Goal: Task Accomplishment & Management: Complete application form

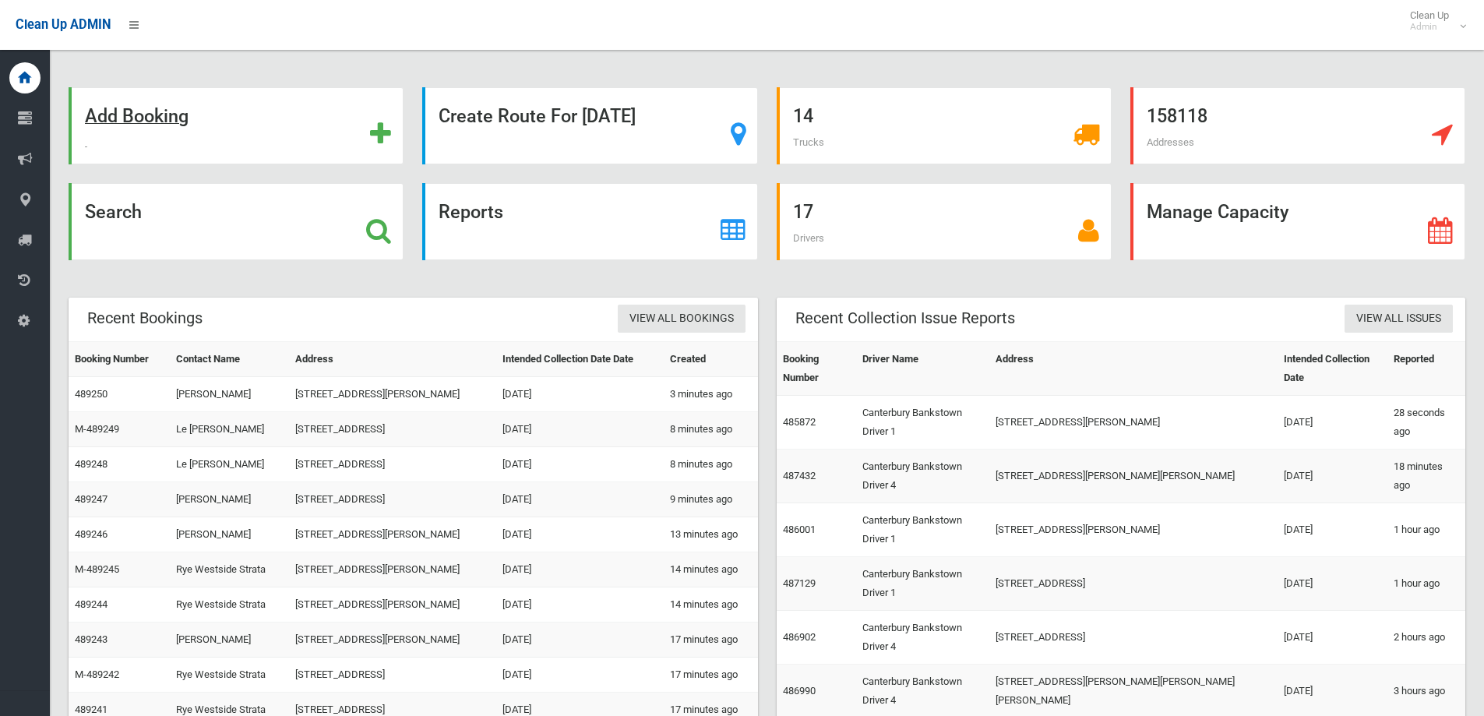
click at [219, 125] on div "Add Booking" at bounding box center [236, 125] width 335 height 77
click at [377, 244] on div "Search" at bounding box center [236, 221] width 335 height 77
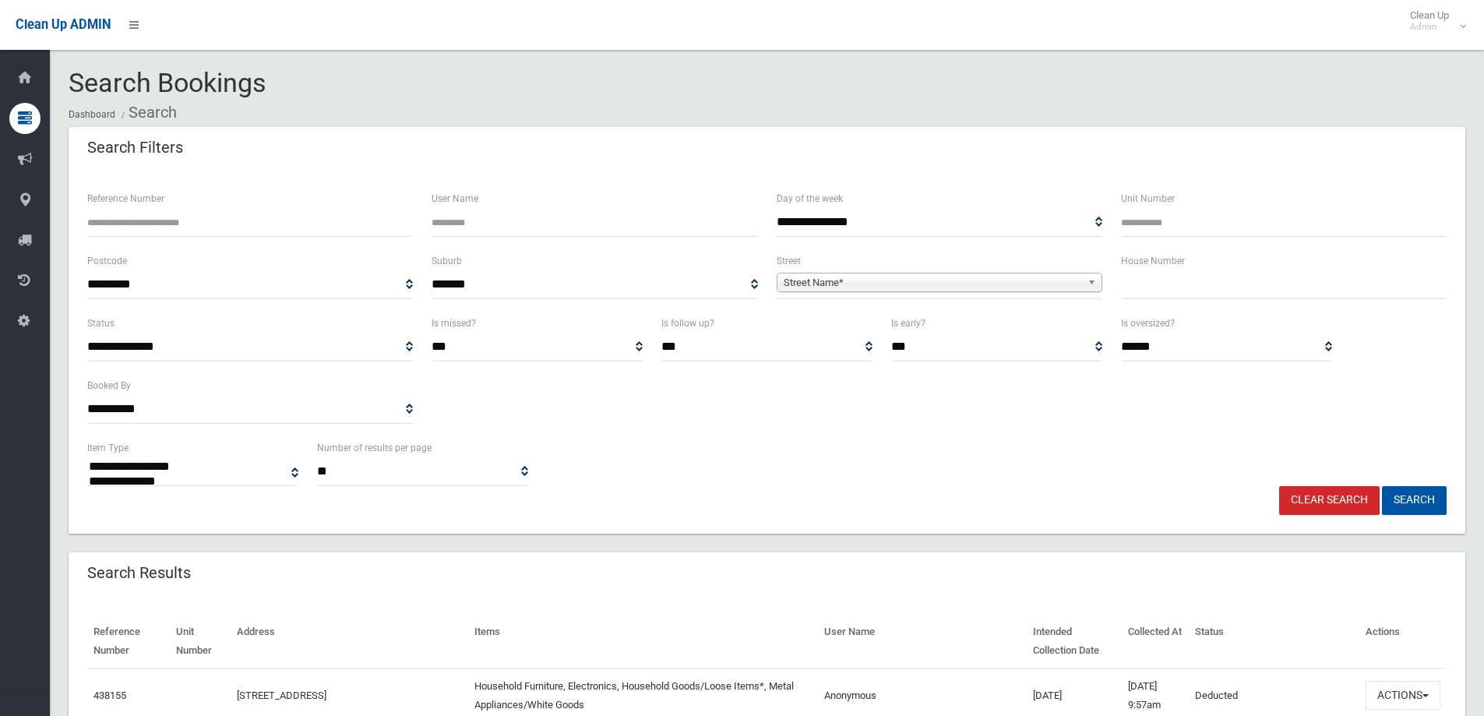
select select
click at [1198, 284] on input "text" at bounding box center [1284, 284] width 326 height 29
type input "*"
click at [980, 283] on span "Street Name*" at bounding box center [933, 282] width 298 height 19
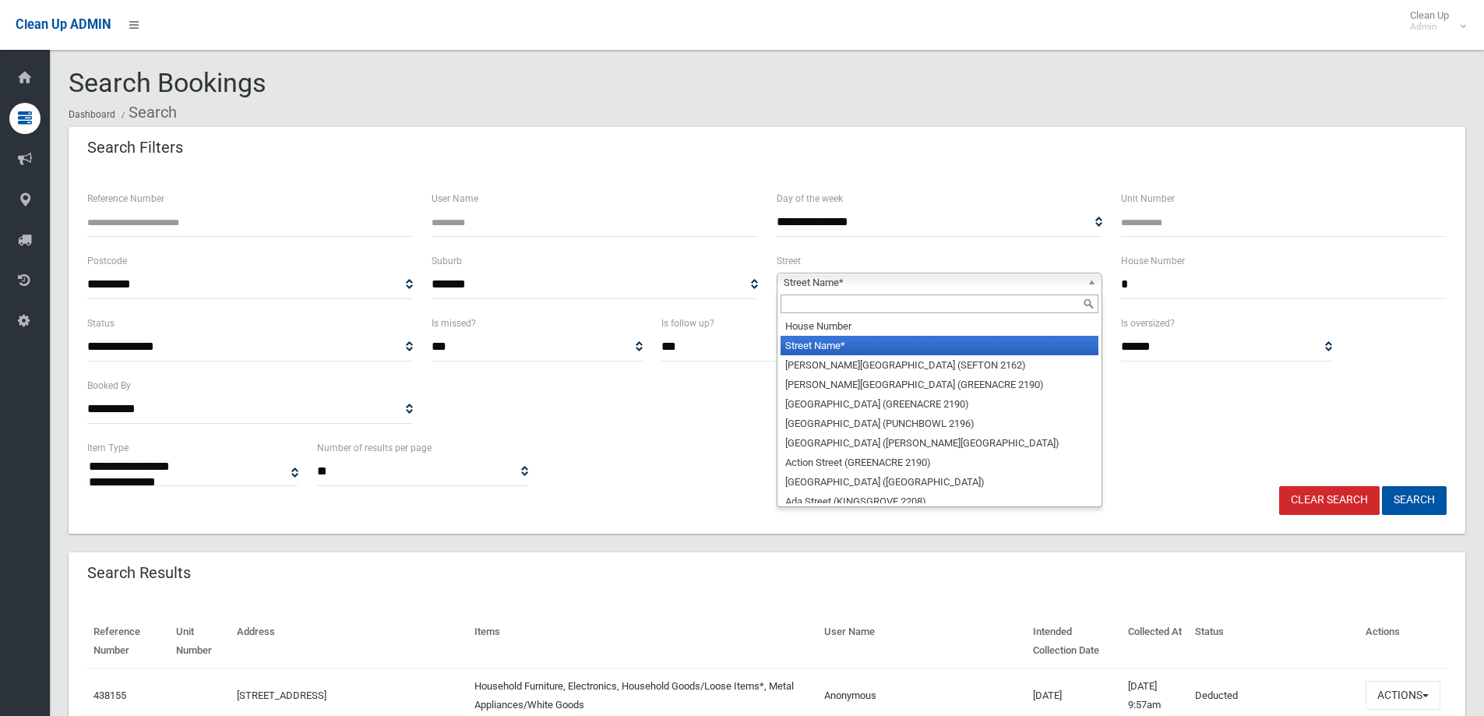
drag, startPoint x: 829, startPoint y: 315, endPoint x: 820, endPoint y: 311, distance: 9.4
click at [822, 312] on div at bounding box center [940, 303] width 324 height 25
click at [820, 311] on input "text" at bounding box center [940, 303] width 318 height 19
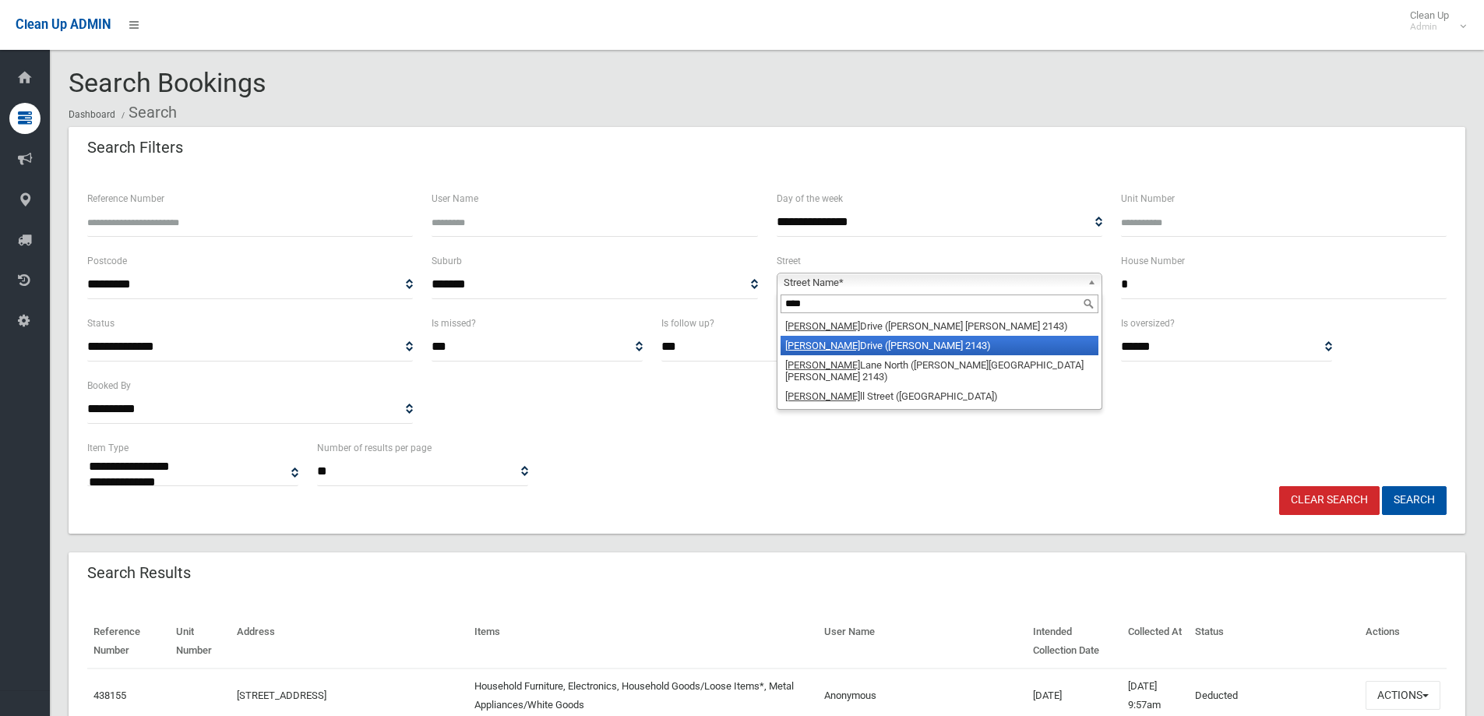
type input "****"
click at [837, 341] on li "Rowe Drive (POTTS 2143)" at bounding box center [940, 345] width 318 height 19
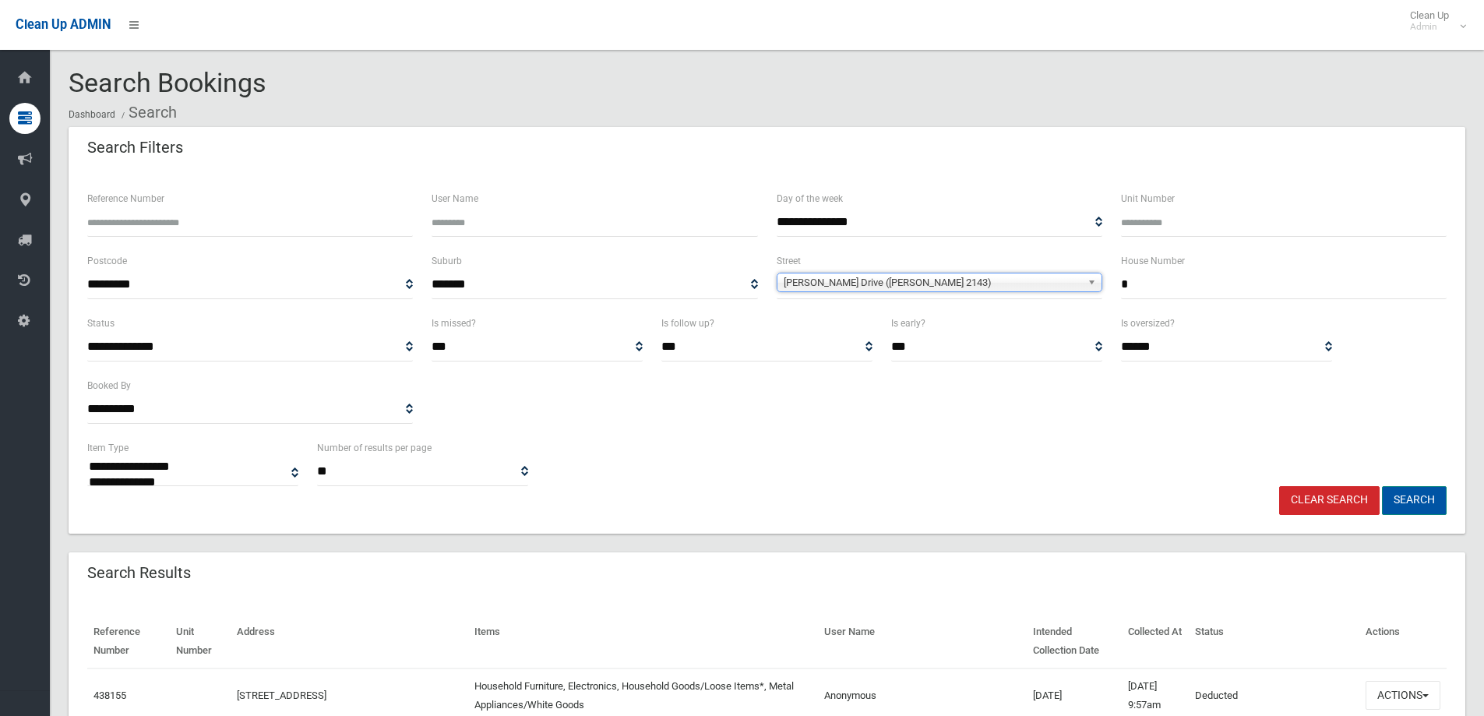
click at [1392, 505] on button "Search" at bounding box center [1414, 500] width 65 height 29
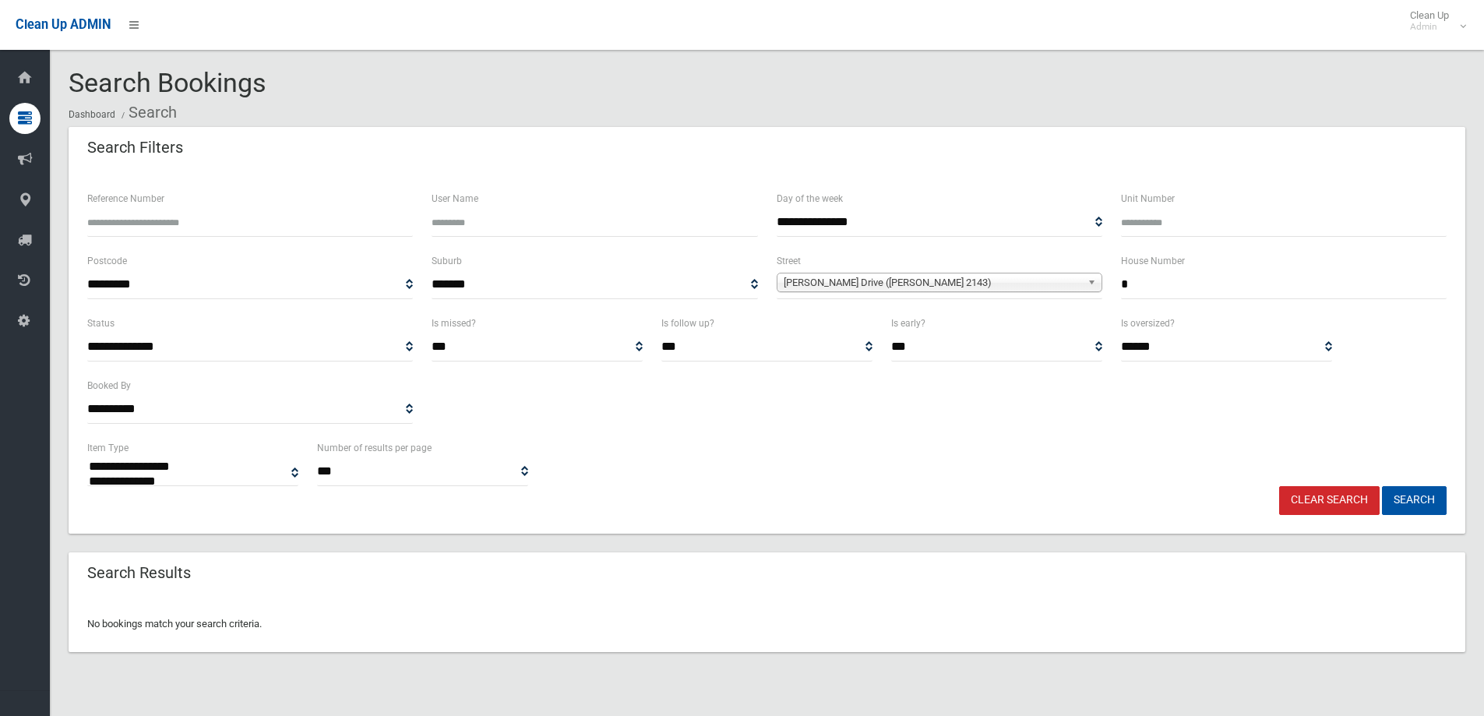
select select
click at [908, 292] on div "[PERSON_NAME] Drive ([PERSON_NAME] 2143)" at bounding box center [940, 282] width 326 height 19
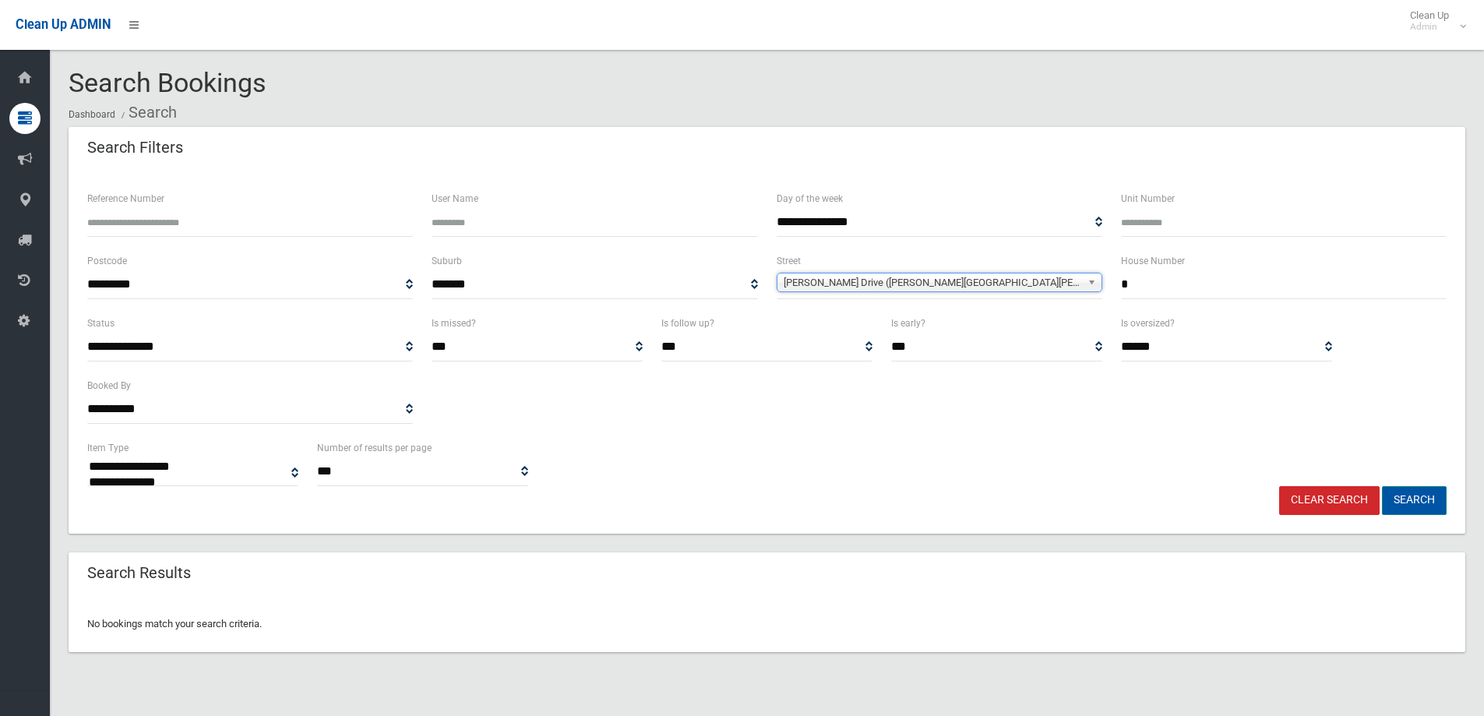
click at [1426, 506] on button "Search" at bounding box center [1414, 500] width 65 height 29
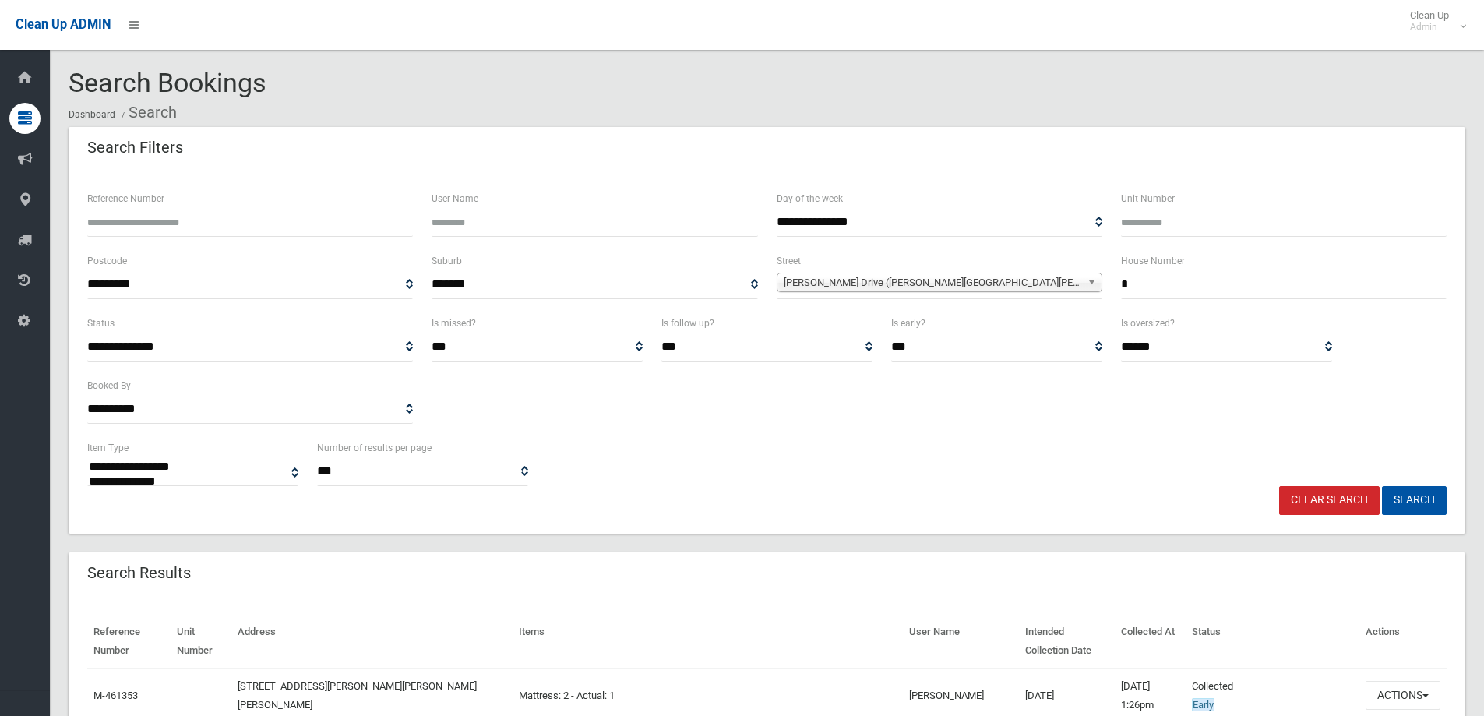
select select
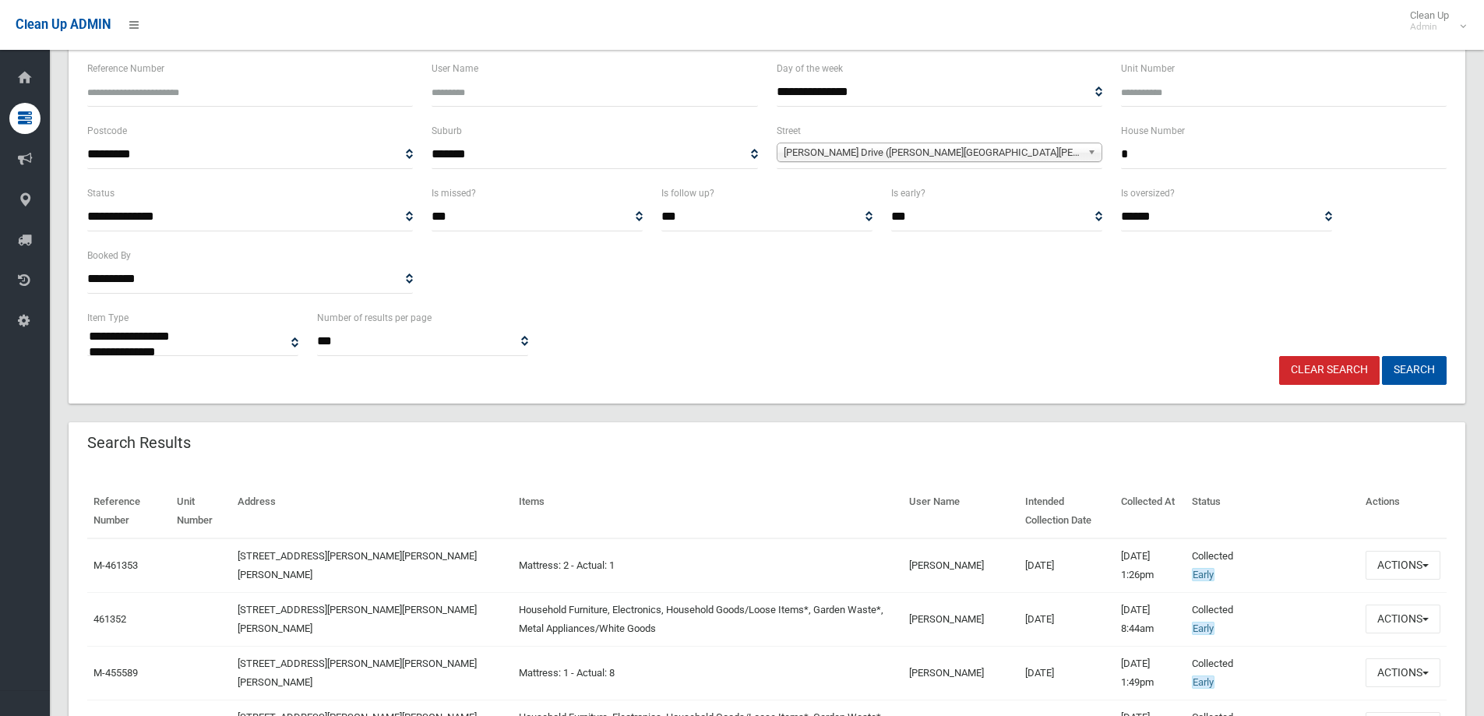
scroll to position [156, 0]
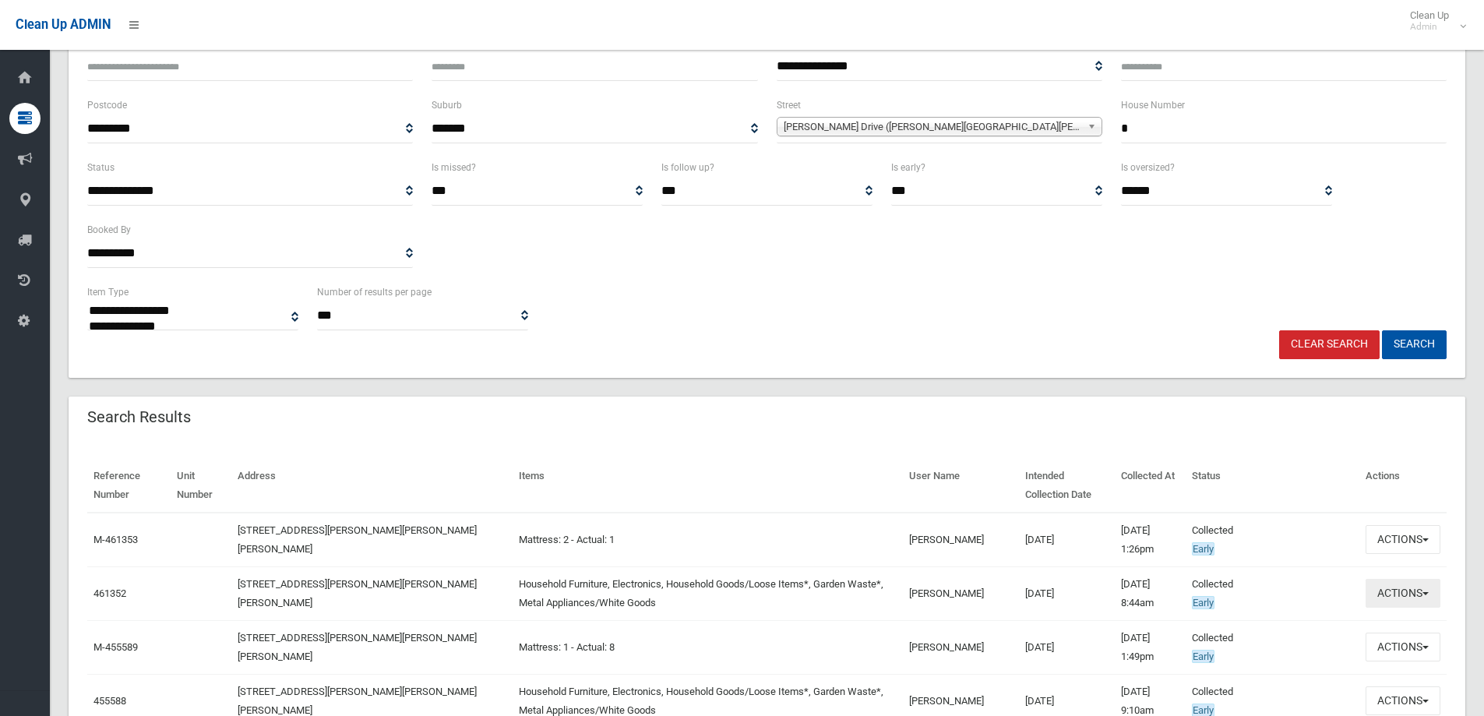
click at [1400, 598] on button "Actions" at bounding box center [1403, 593] width 75 height 29
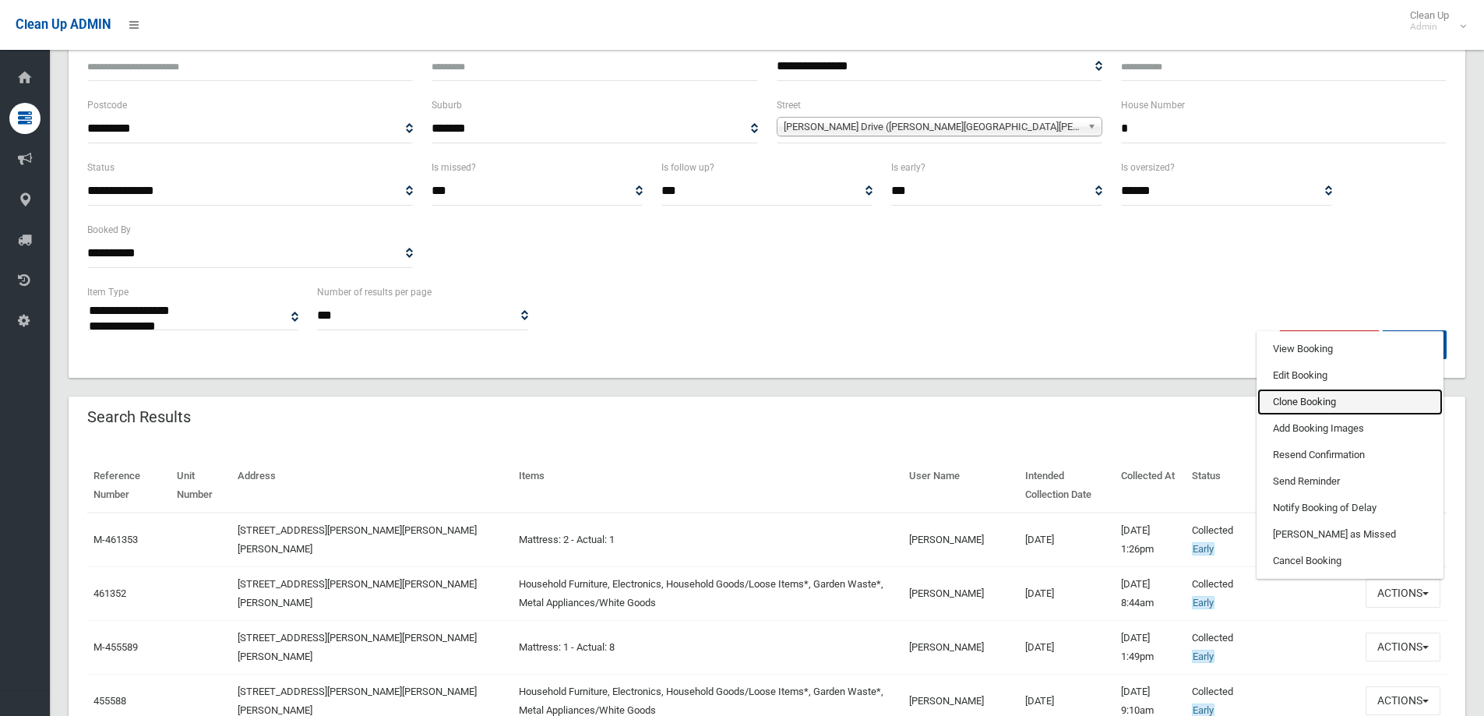
click at [1293, 397] on link "Clone Booking" at bounding box center [1349, 402] width 185 height 26
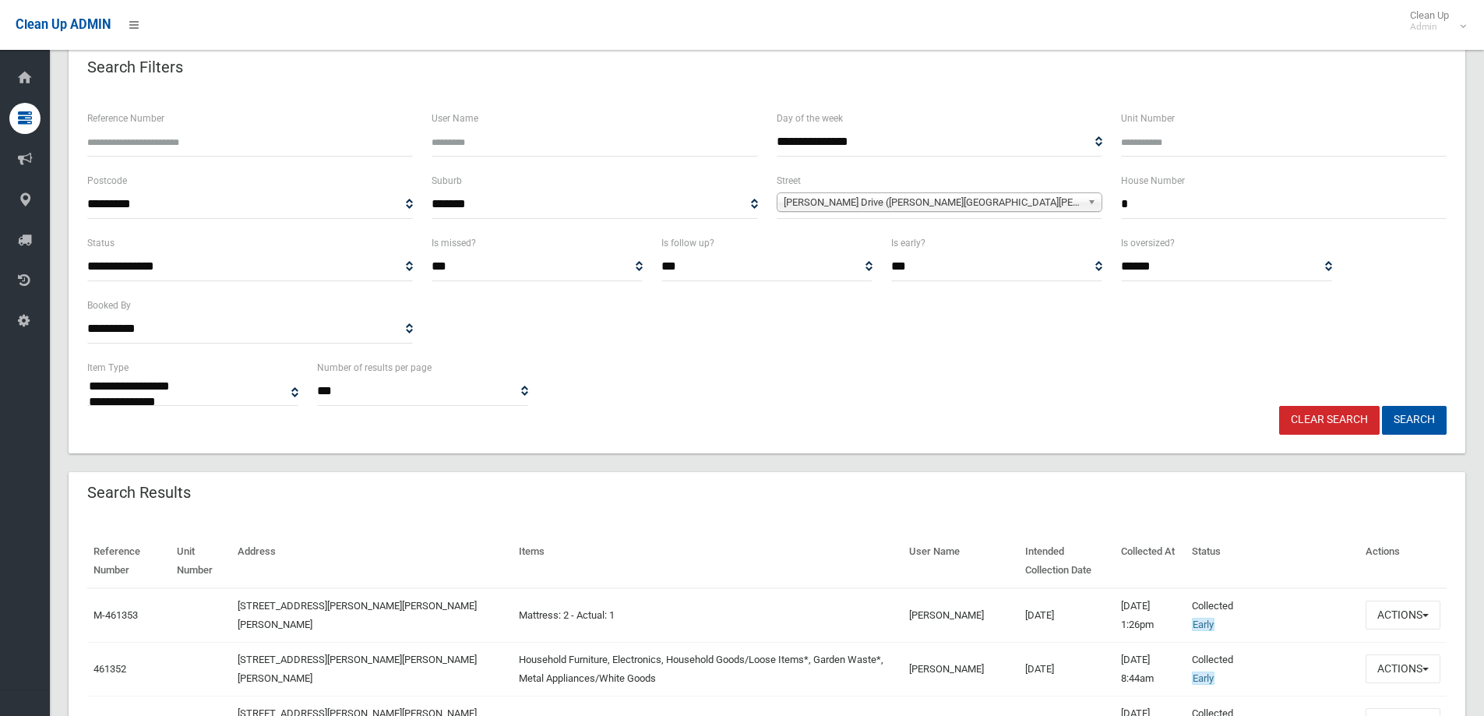
scroll to position [0, 0]
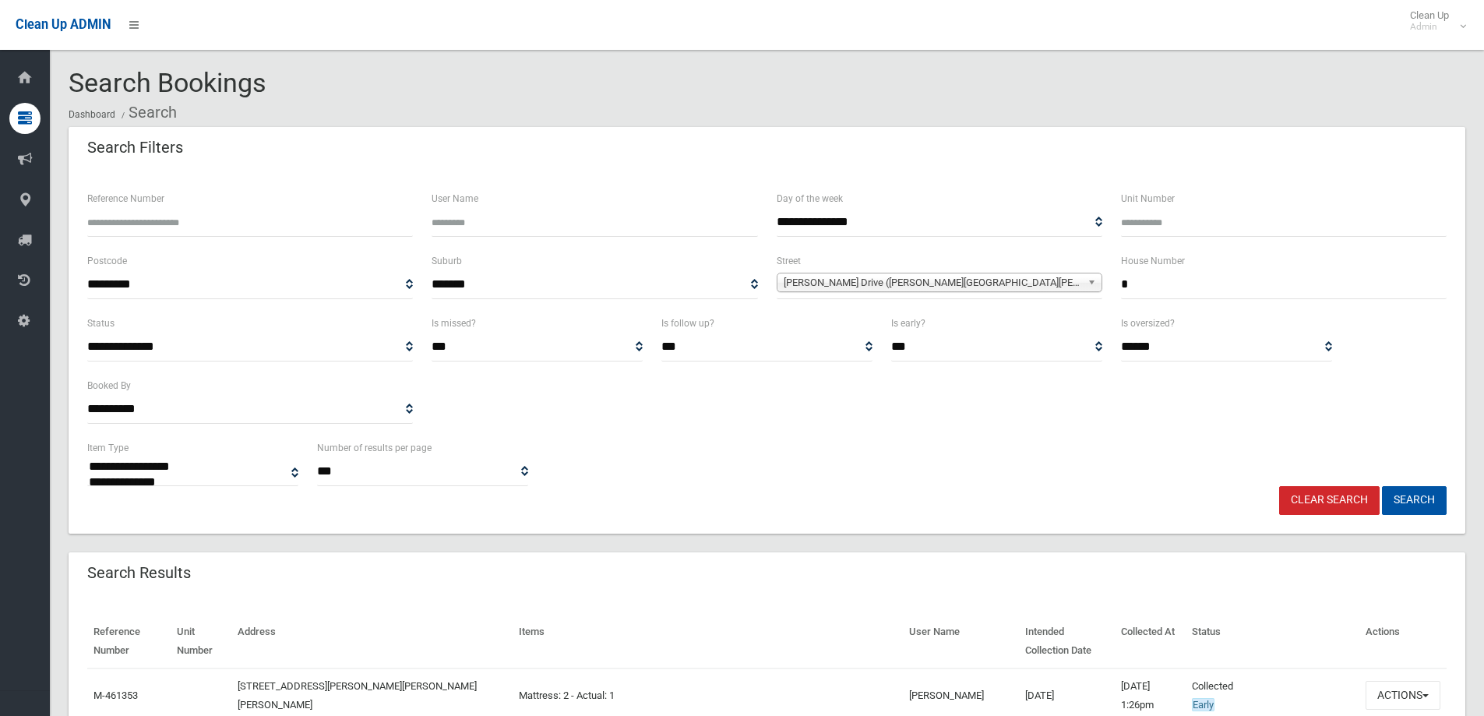
click at [1339, 503] on link "Clear Search" at bounding box center [1329, 500] width 101 height 29
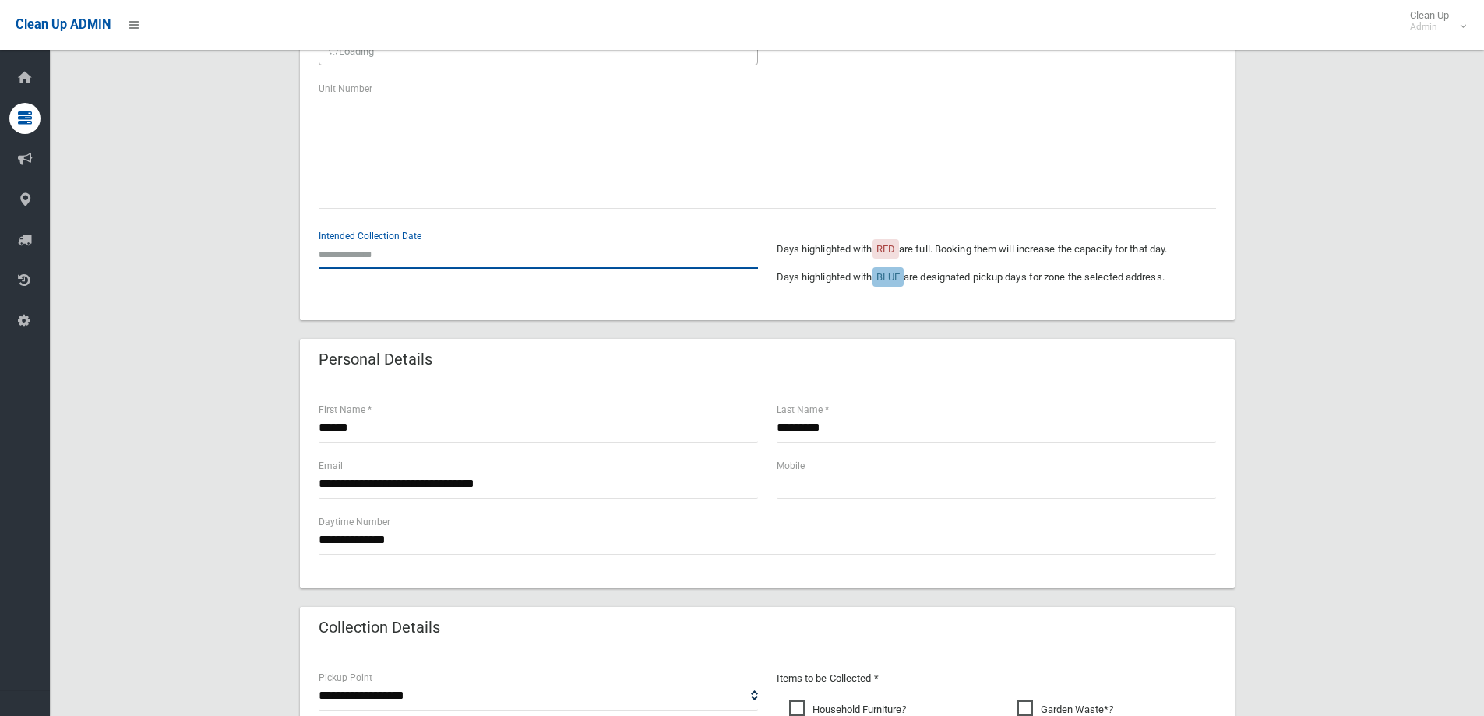
scroll to position [234, 0]
click at [323, 255] on input "text" at bounding box center [538, 254] width 439 height 29
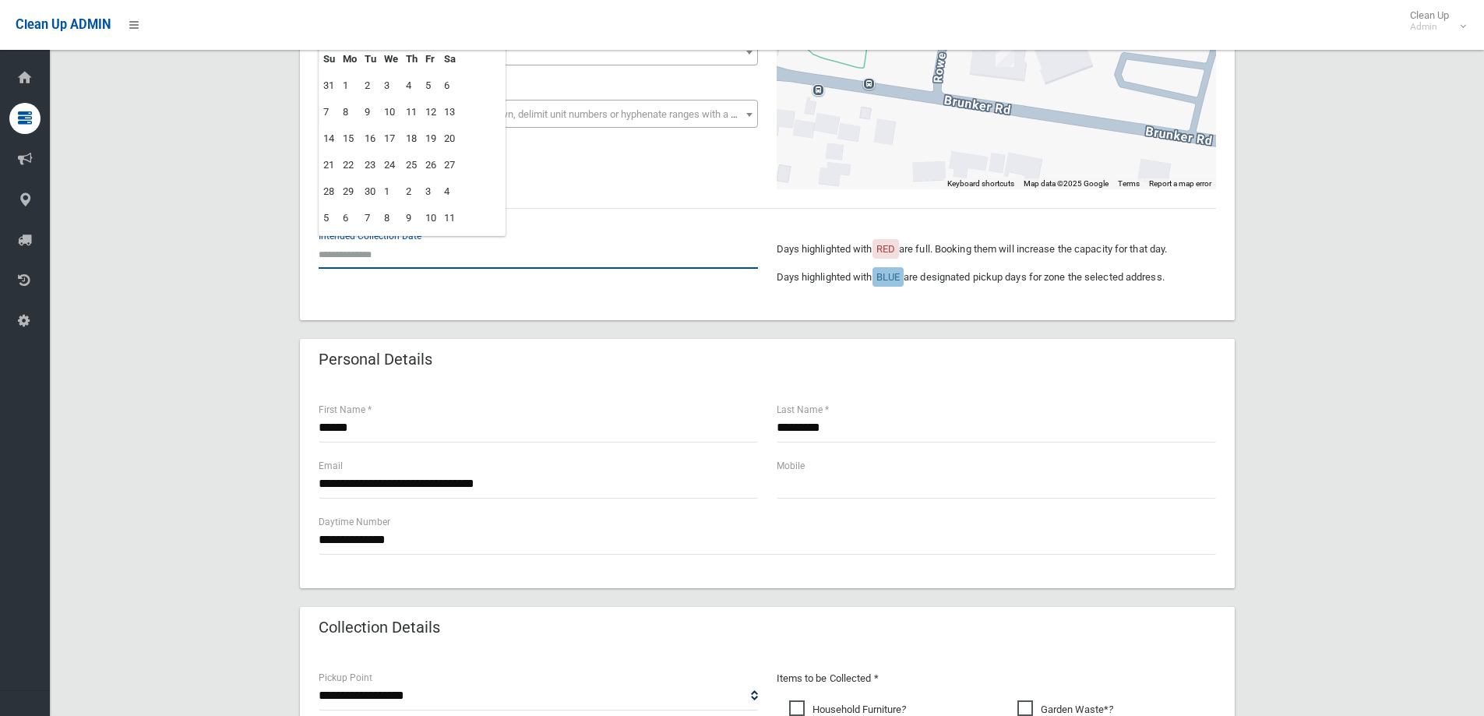
scroll to position [156, 0]
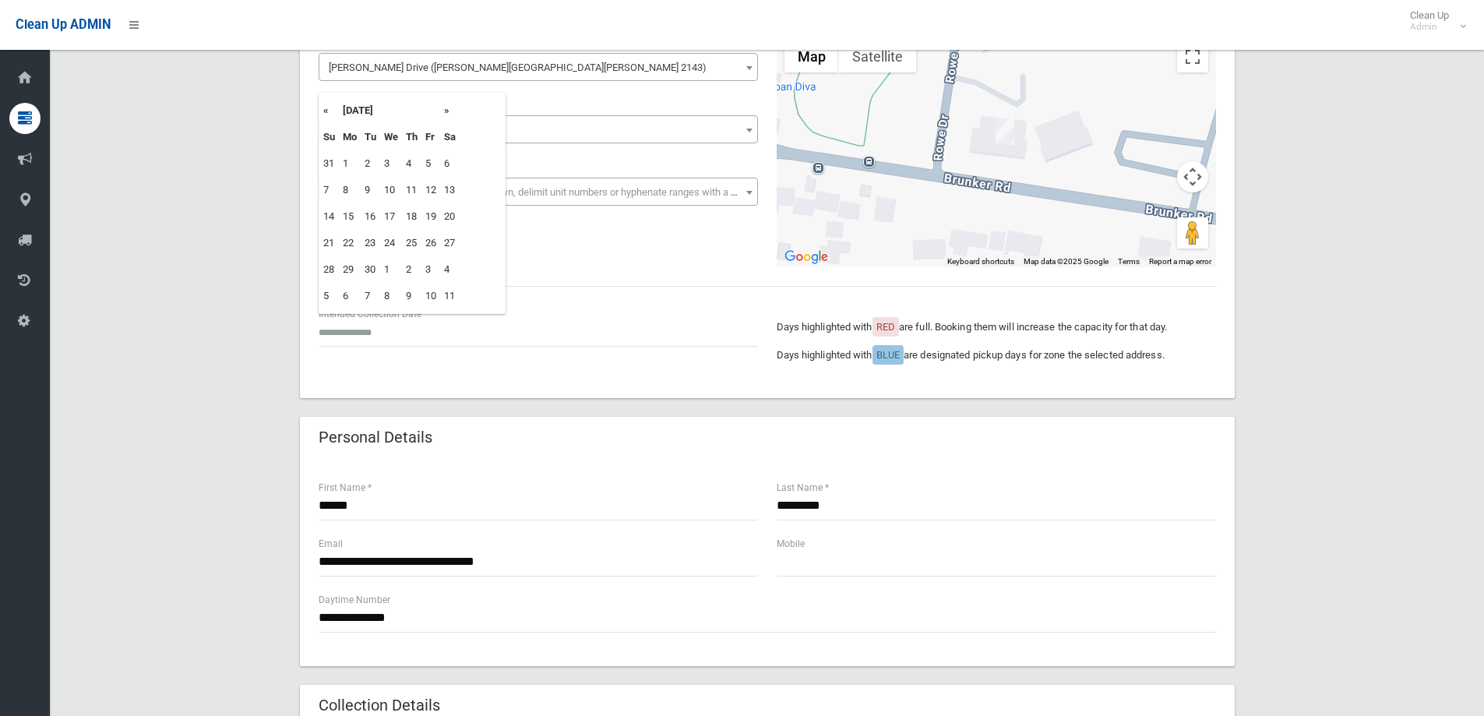
click at [441, 114] on th "»" at bounding box center [449, 110] width 19 height 26
click at [351, 270] on td "27" at bounding box center [350, 269] width 22 height 26
type input "**********"
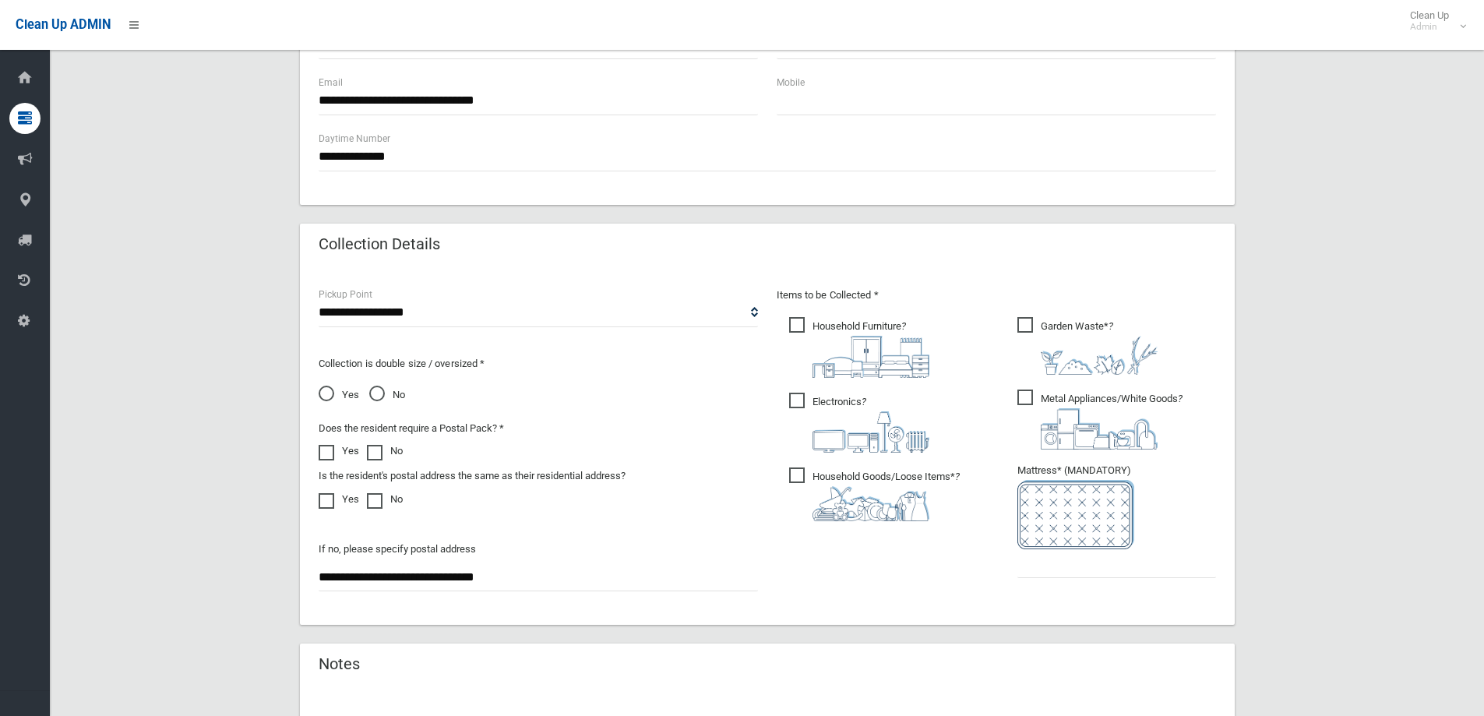
scroll to position [623, 0]
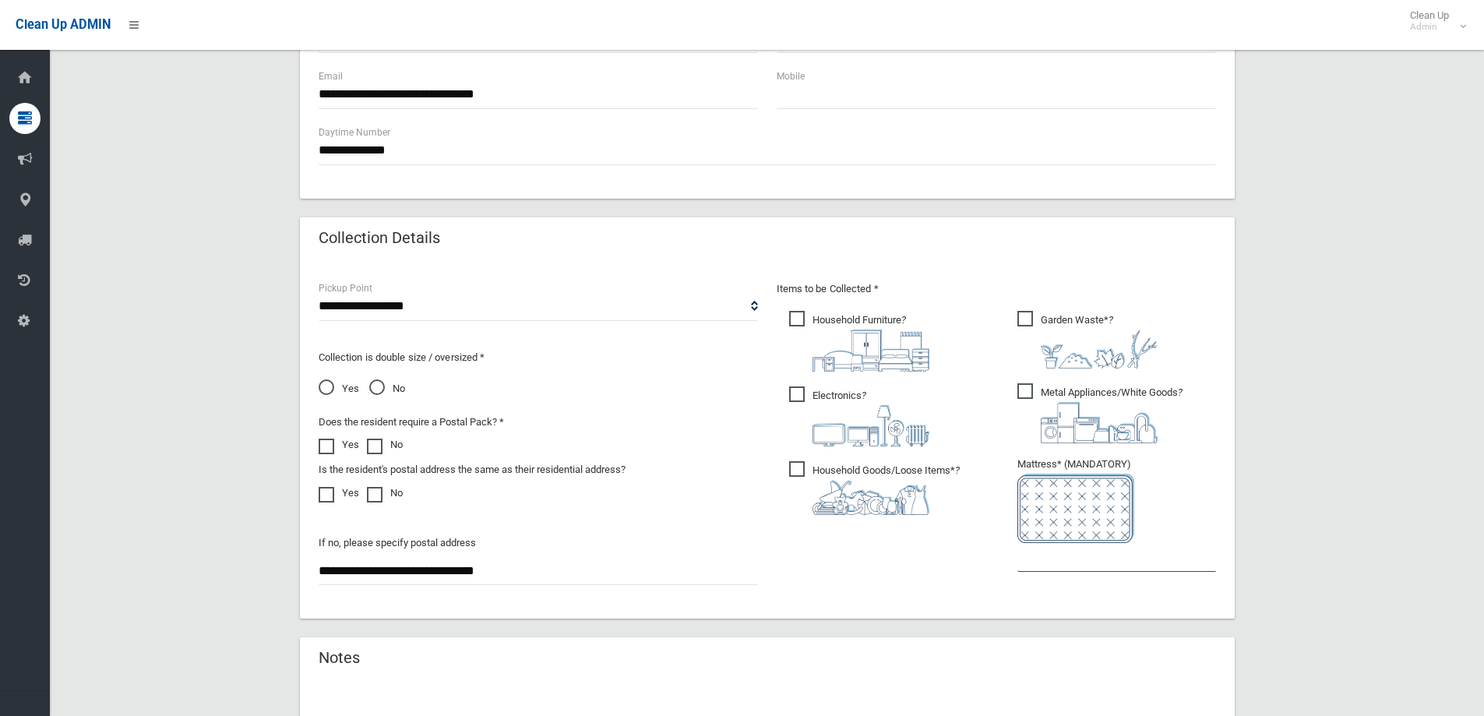
click at [1068, 564] on input "text" at bounding box center [1116, 557] width 199 height 29
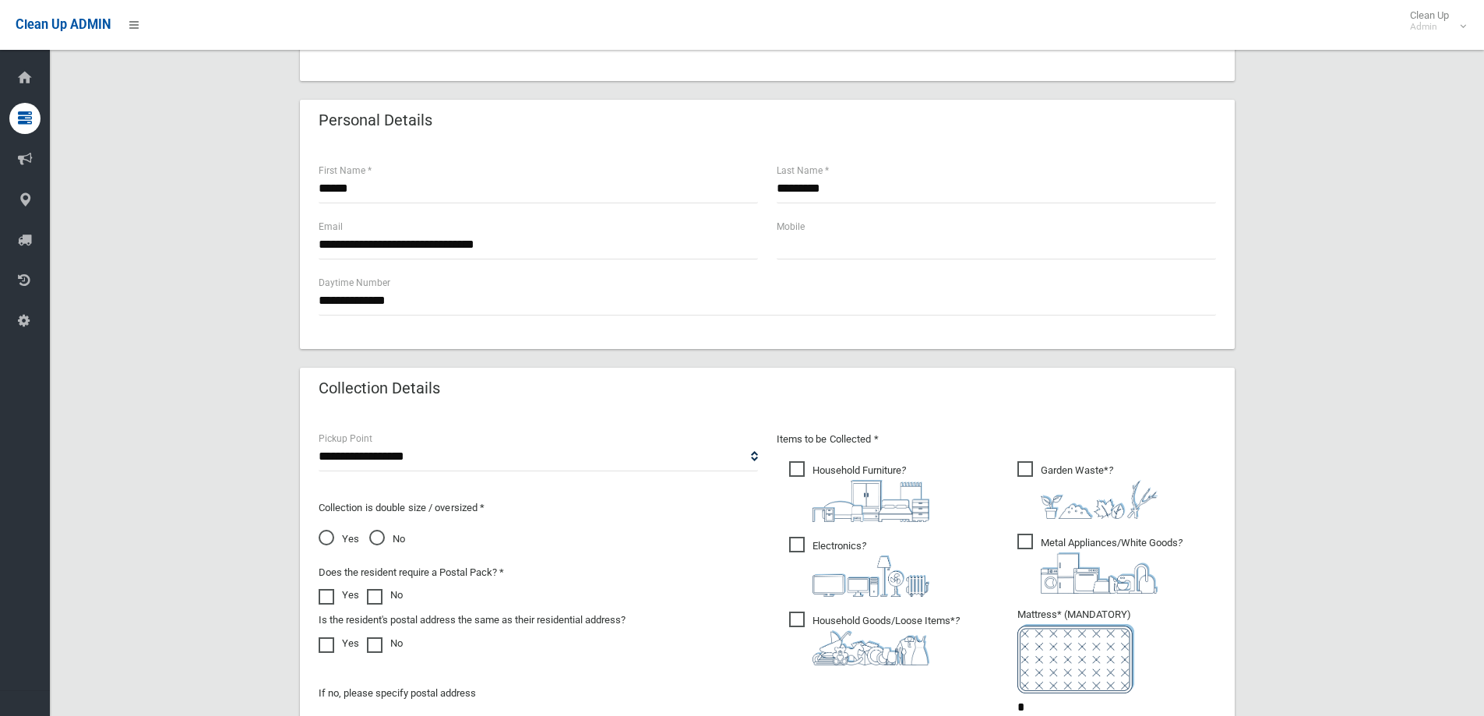
scroll to position [467, 0]
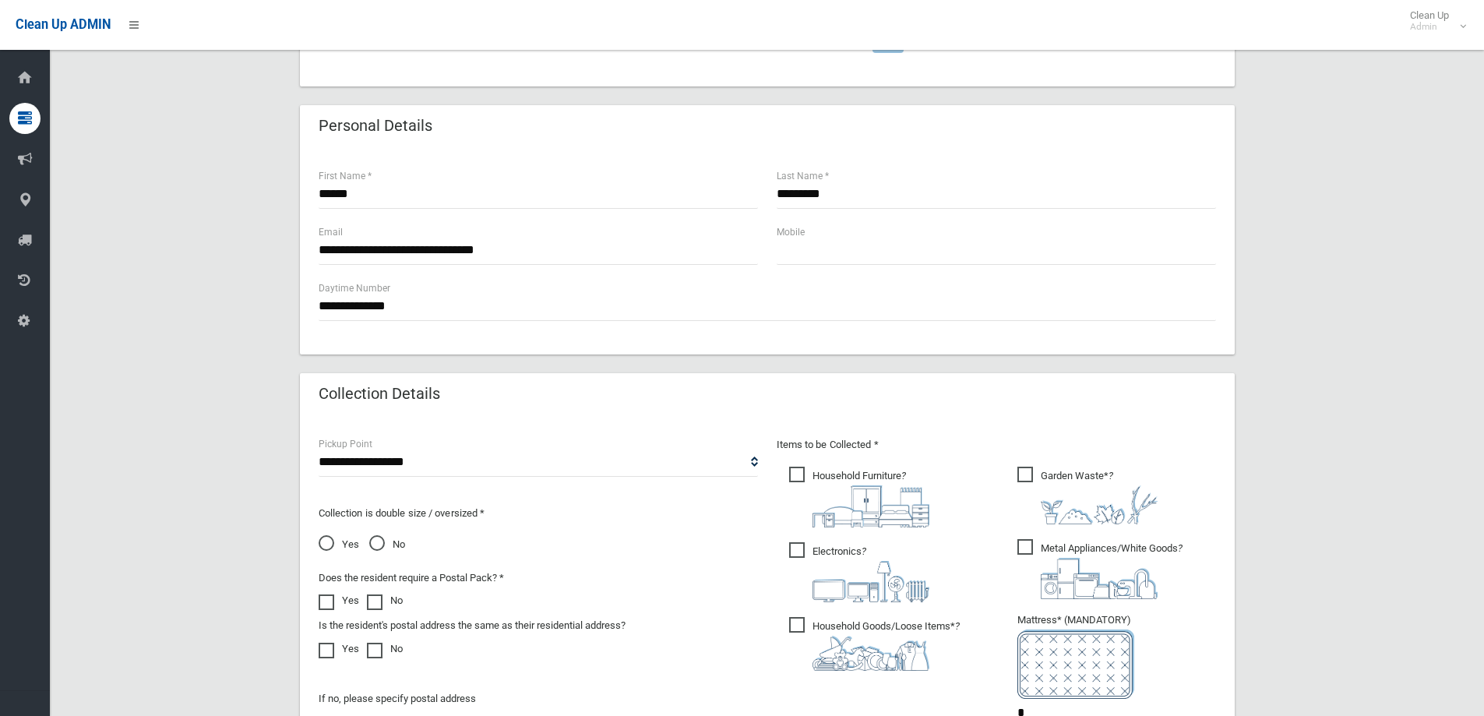
type input "*"
click at [397, 307] on input "**********" at bounding box center [768, 306] width 898 height 29
type input "**********"
click at [355, 252] on input "**********" at bounding box center [538, 250] width 439 height 29
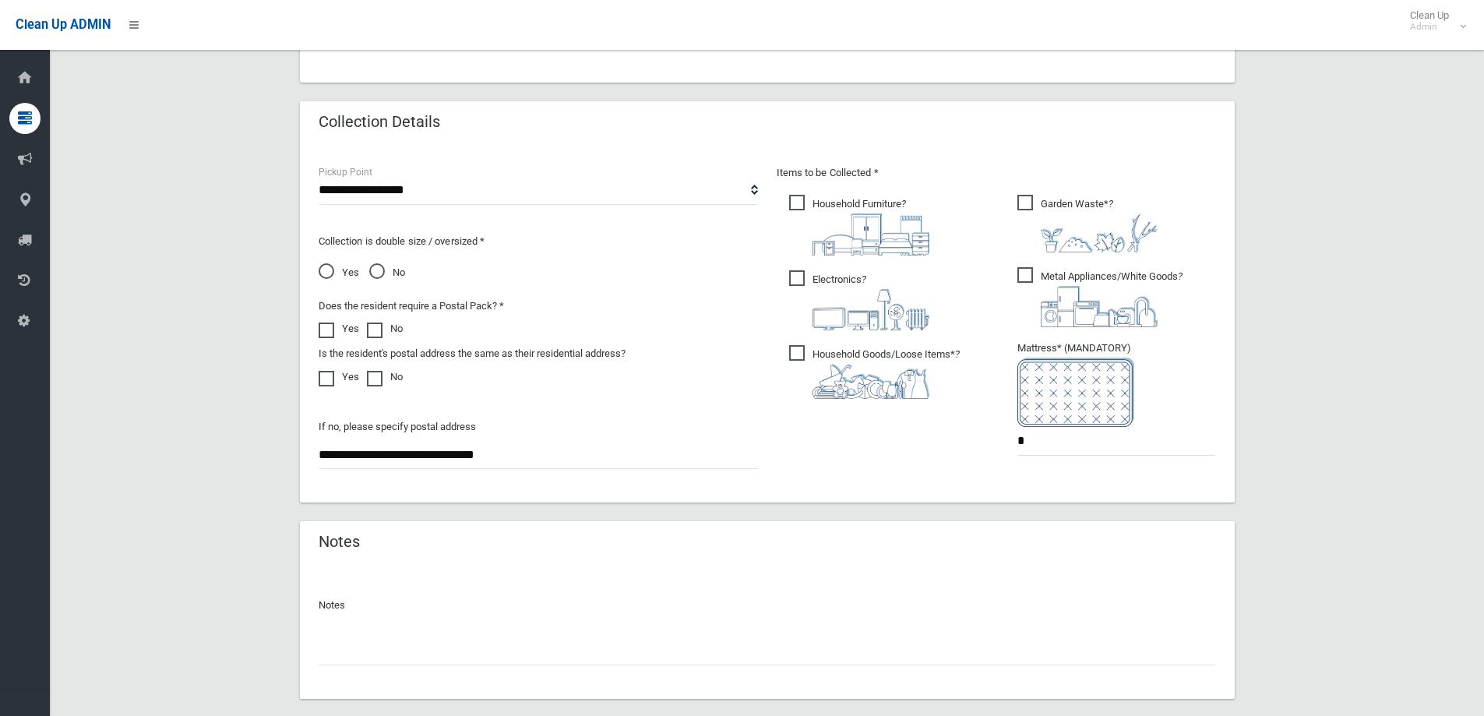
scroll to position [826, 0]
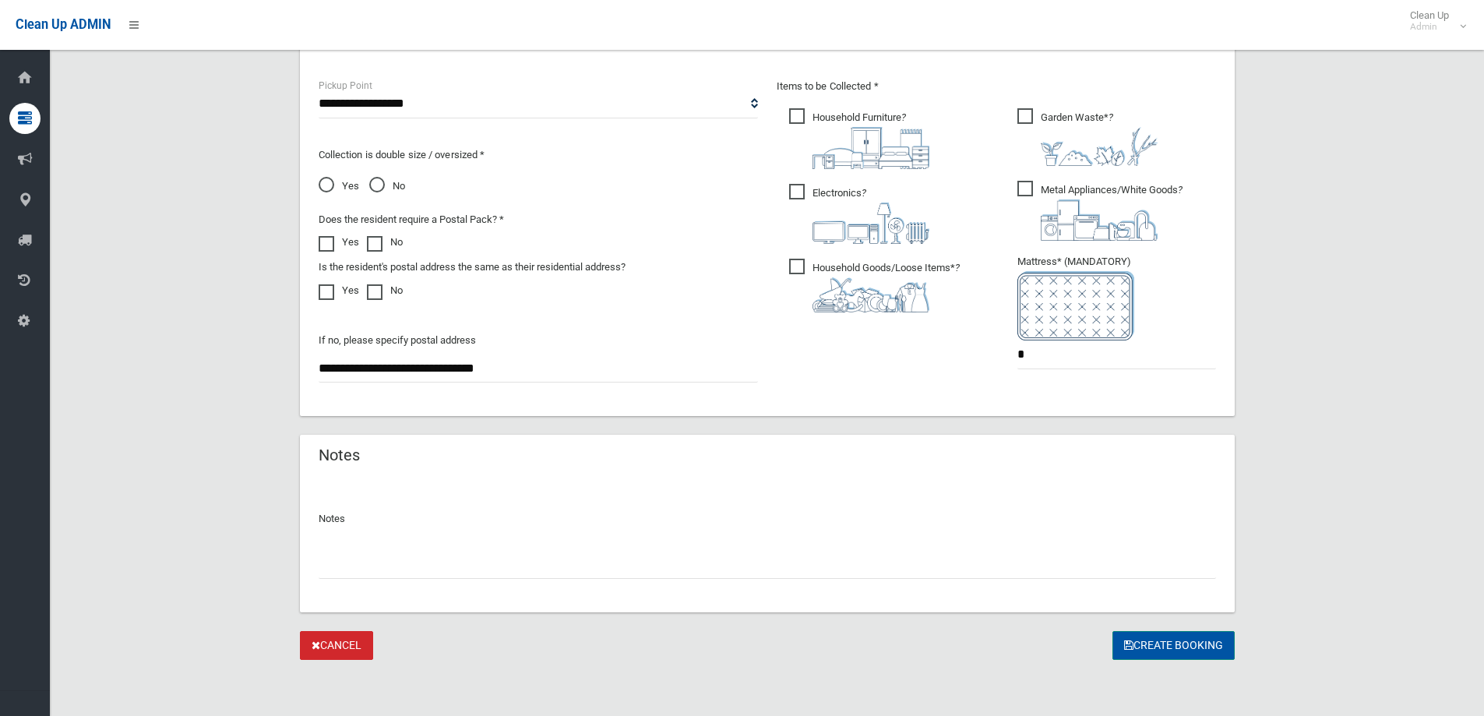
click at [1173, 648] on button "Create Booking" at bounding box center [1174, 645] width 122 height 29
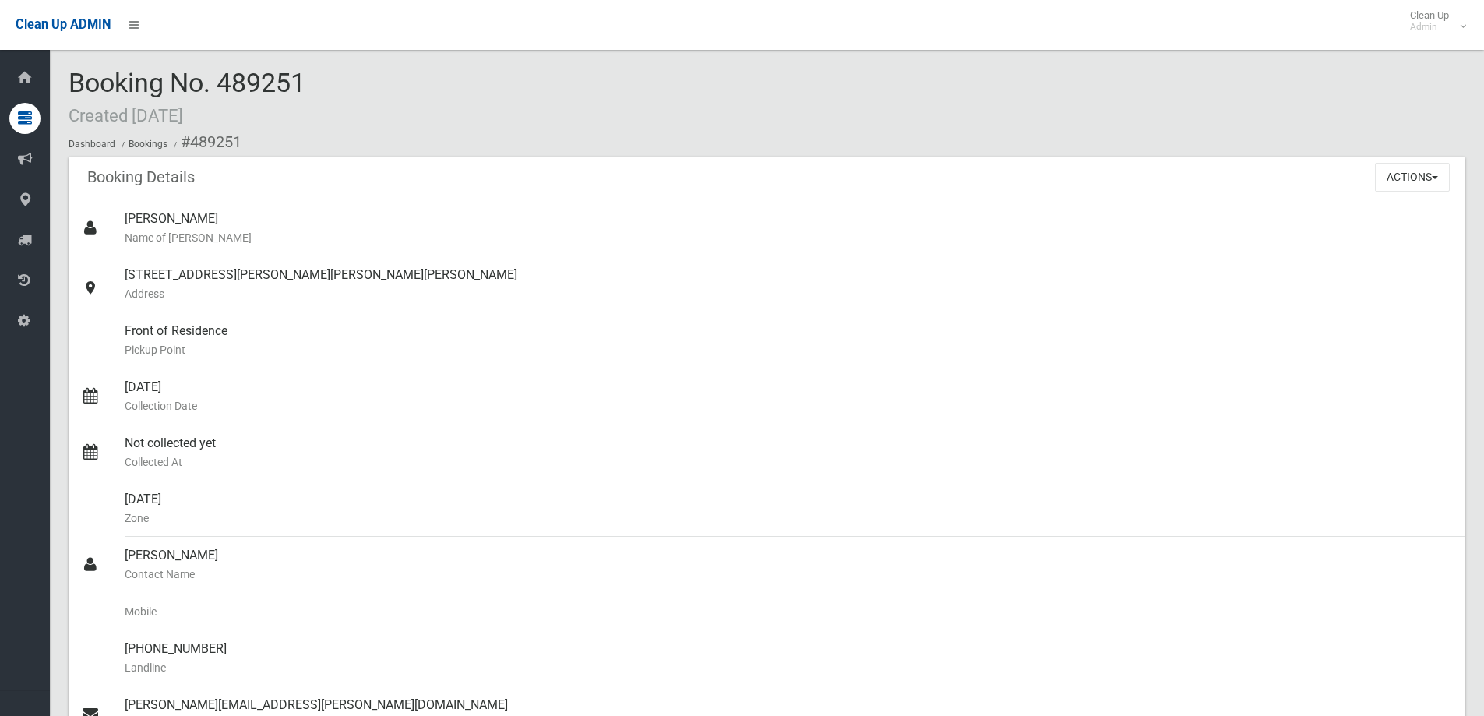
drag, startPoint x: 312, startPoint y: 77, endPoint x: 221, endPoint y: 79, distance: 91.2
click at [221, 79] on div "Booking No. 489251 Created [DATE] Dashboard Bookings #489251" at bounding box center [767, 113] width 1397 height 88
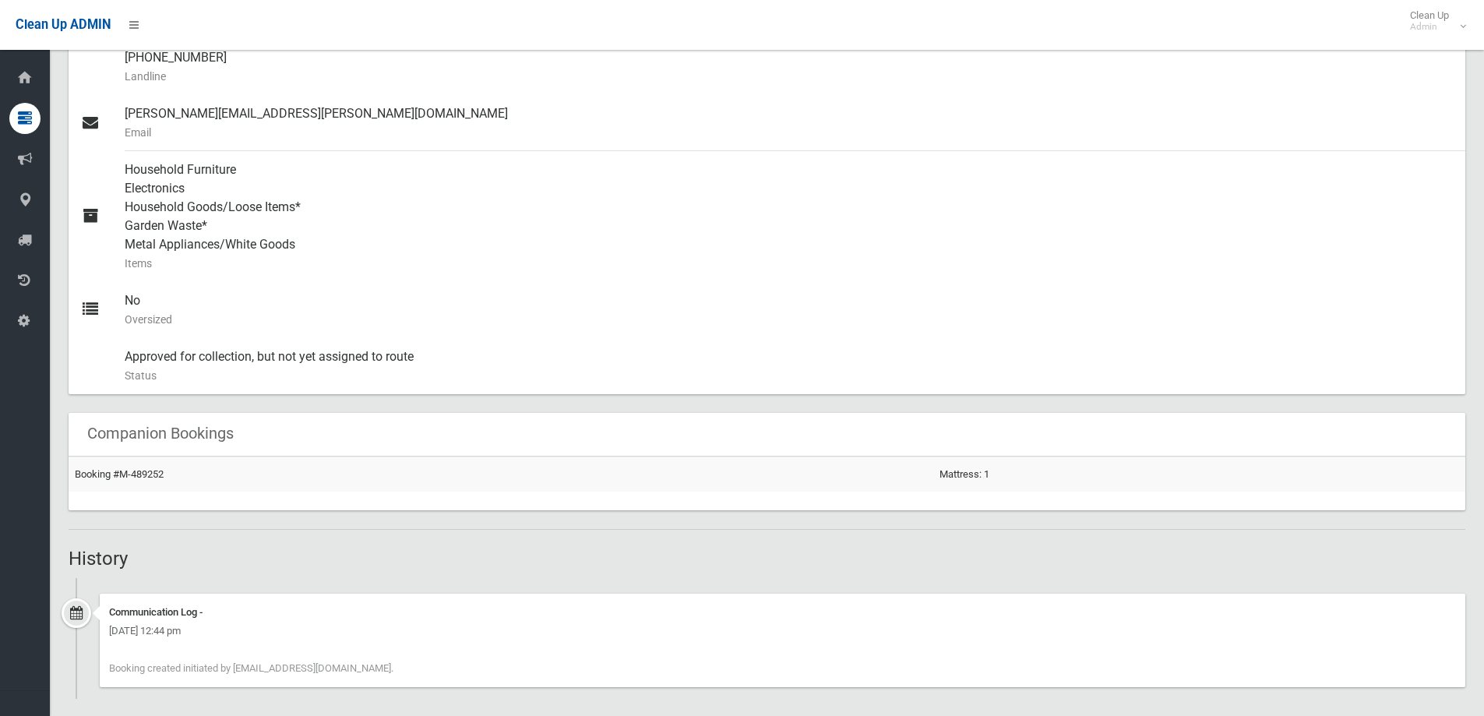
scroll to position [602, 0]
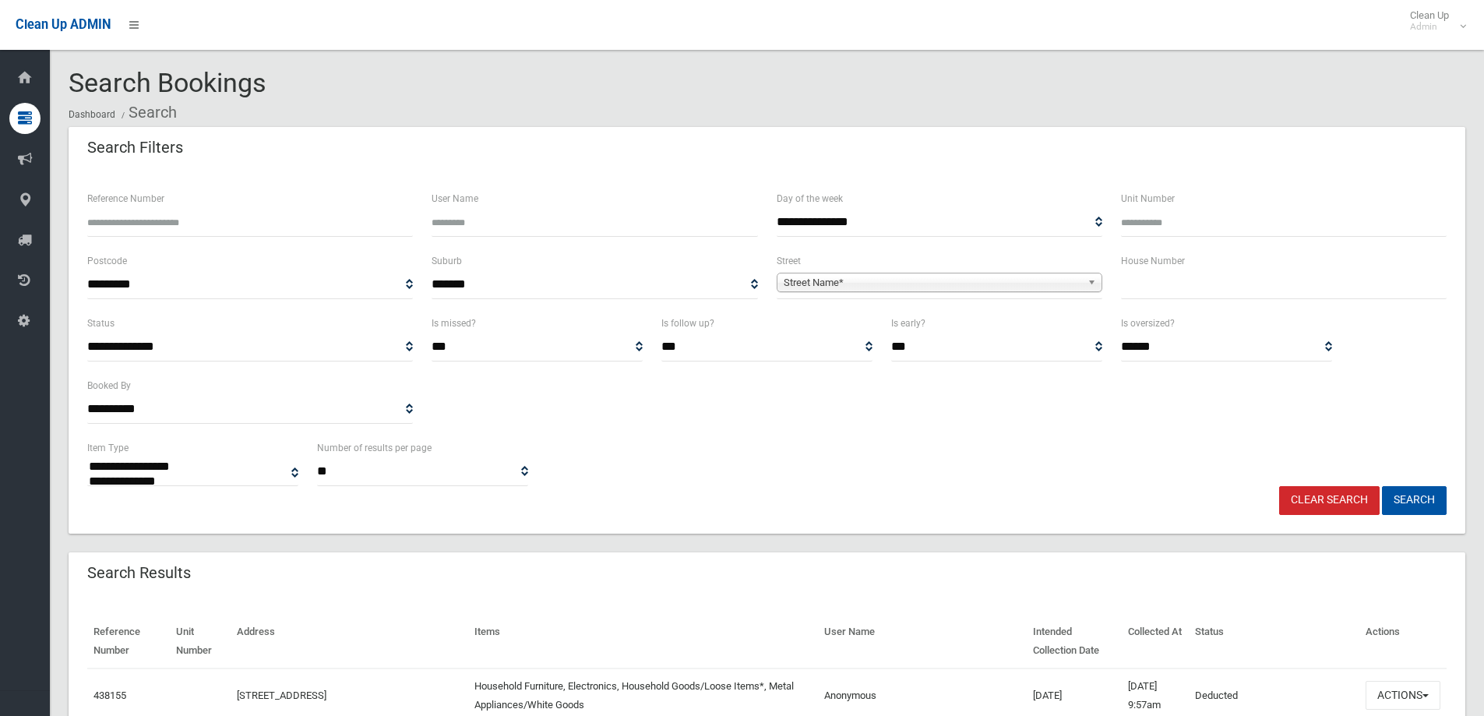
select select
type input "***"
click at [1000, 273] on link "Street Name*" at bounding box center [940, 282] width 326 height 19
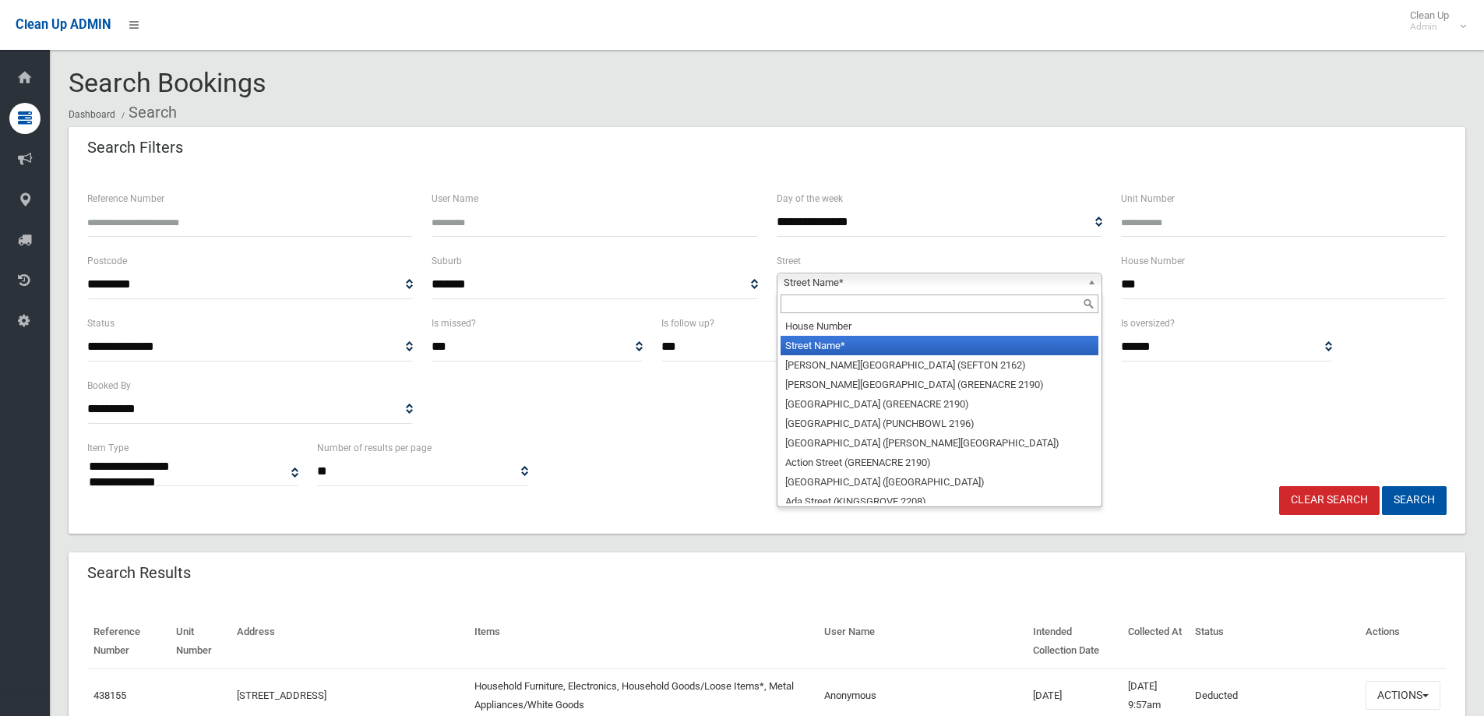
click at [873, 309] on input "text" at bounding box center [940, 303] width 318 height 19
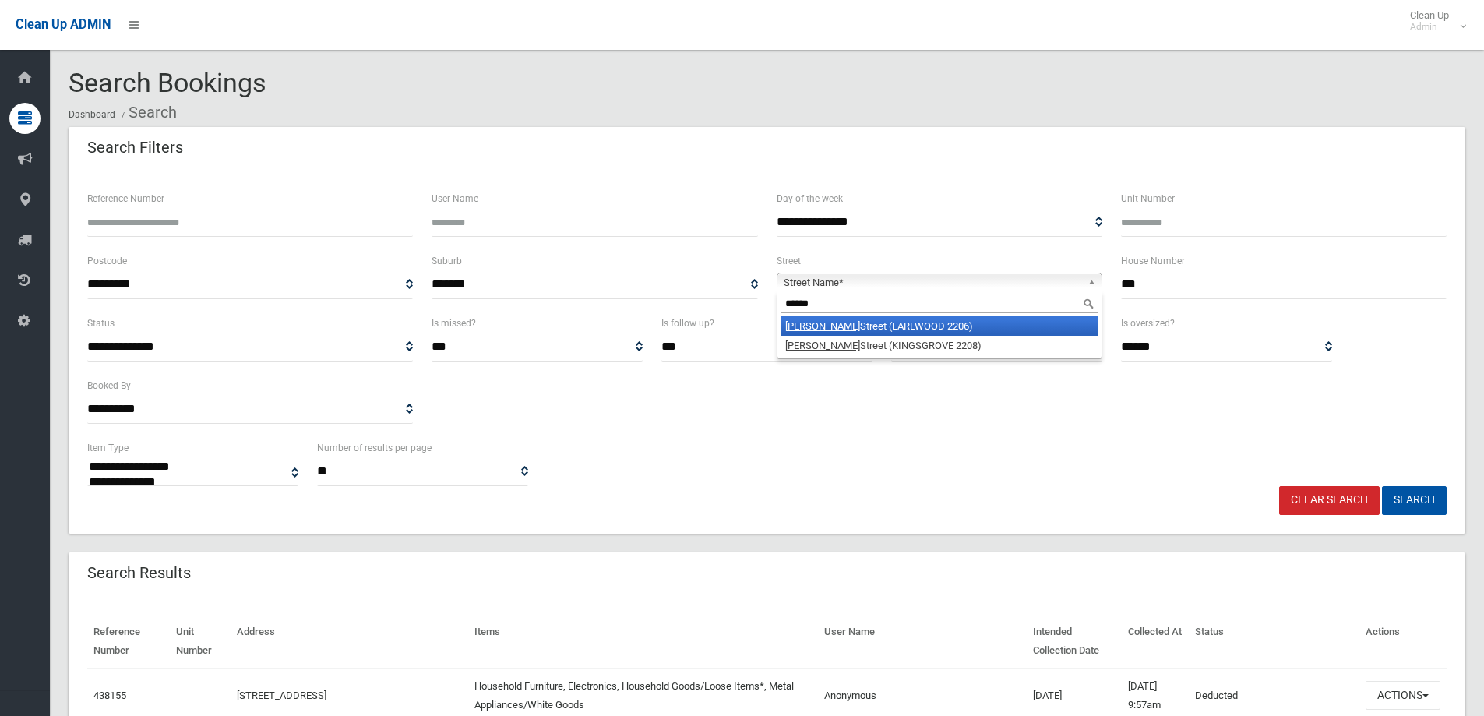
type input "*****"
click at [892, 326] on li "Homer Street (EARLWOOD 2206)" at bounding box center [940, 325] width 318 height 19
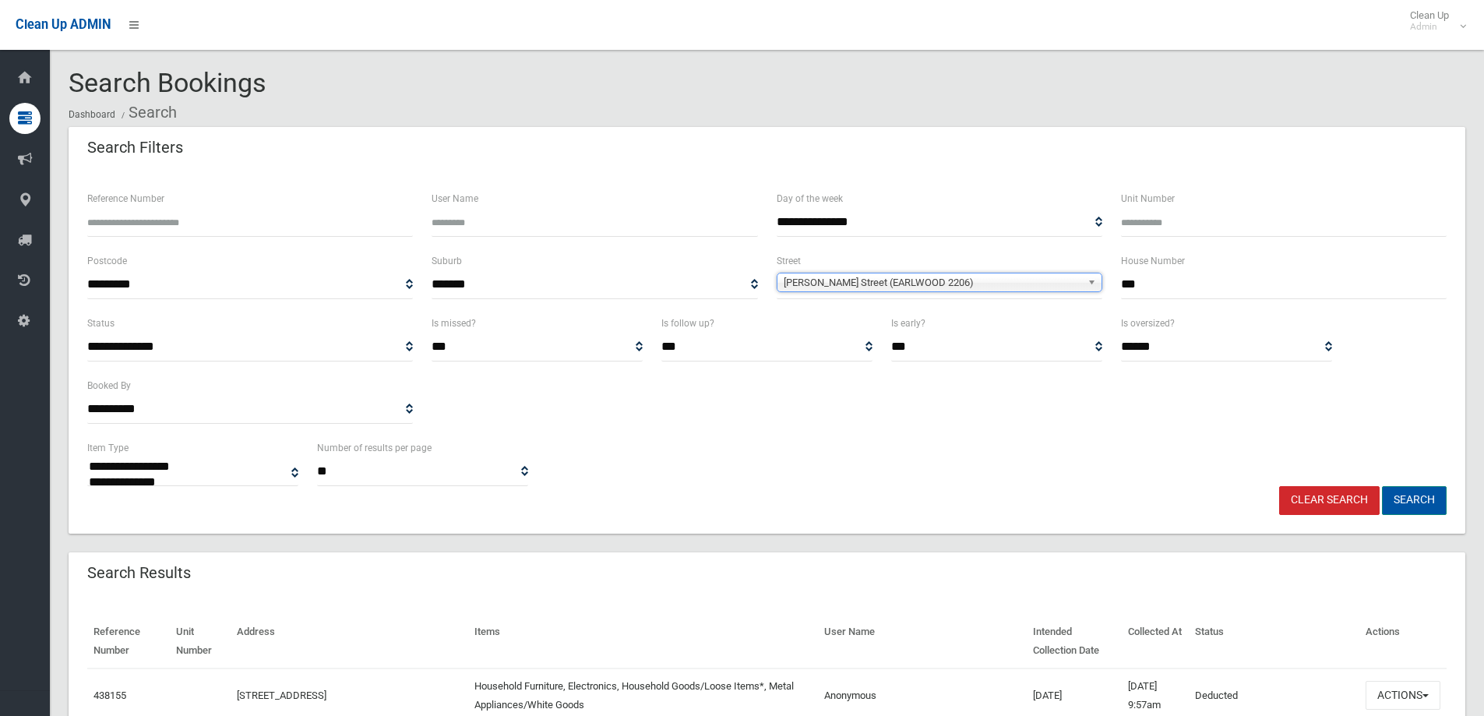
click at [1406, 506] on button "Search" at bounding box center [1414, 500] width 65 height 29
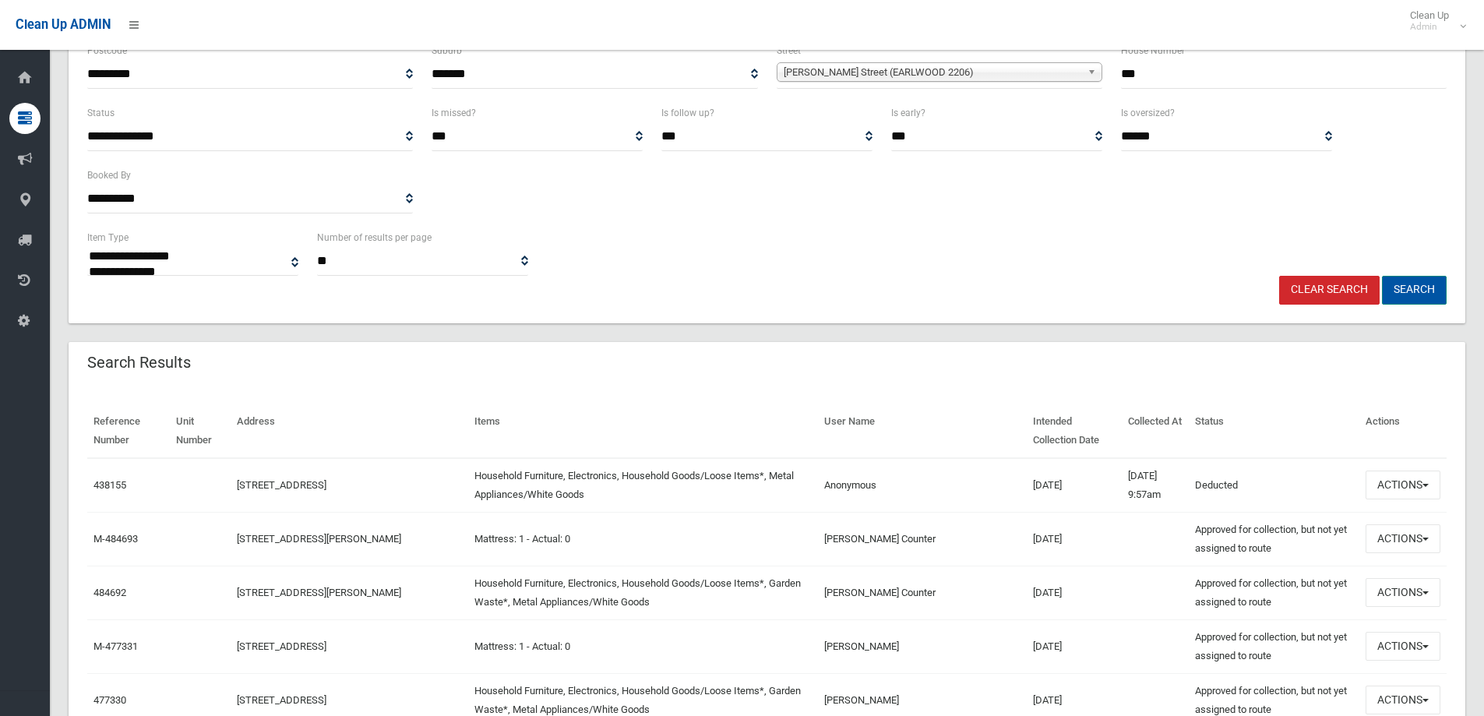
scroll to position [234, 0]
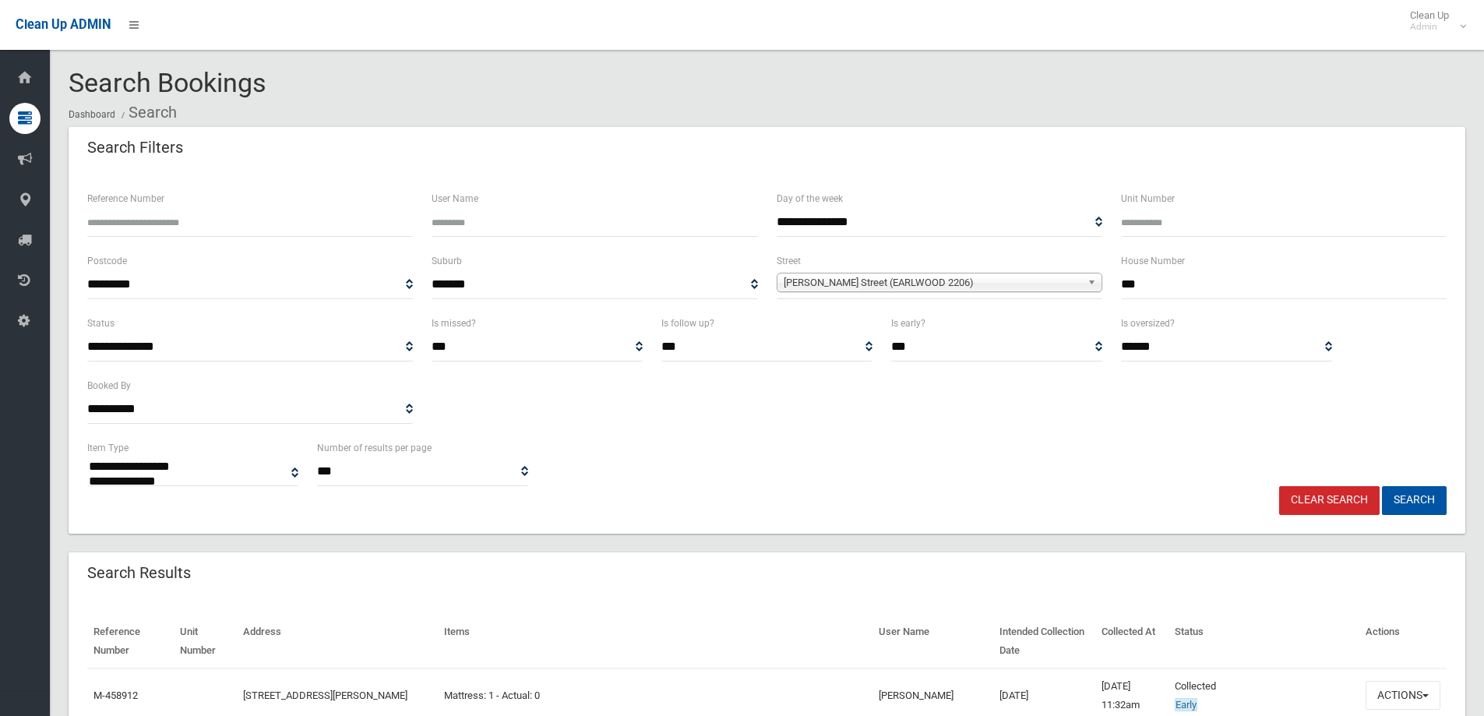
select select
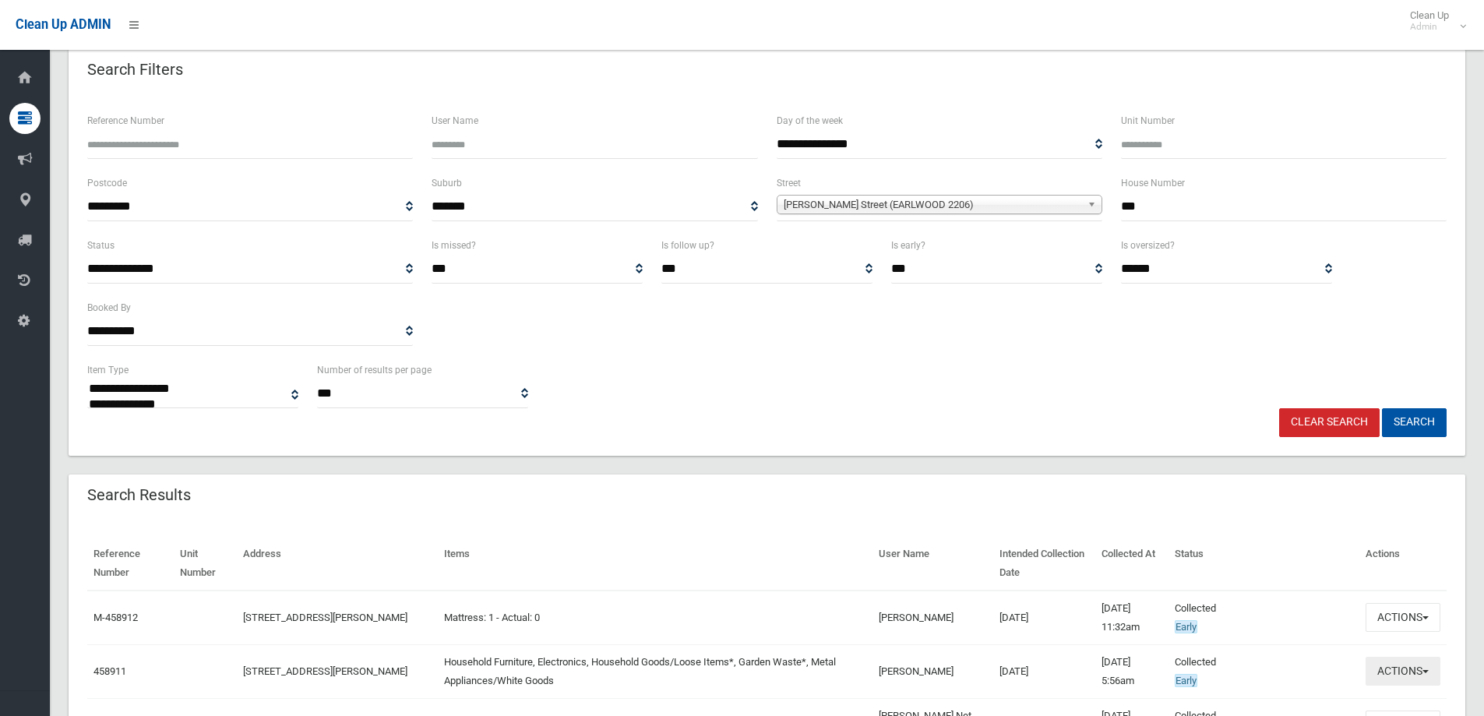
click at [1406, 676] on button "Actions" at bounding box center [1403, 671] width 75 height 29
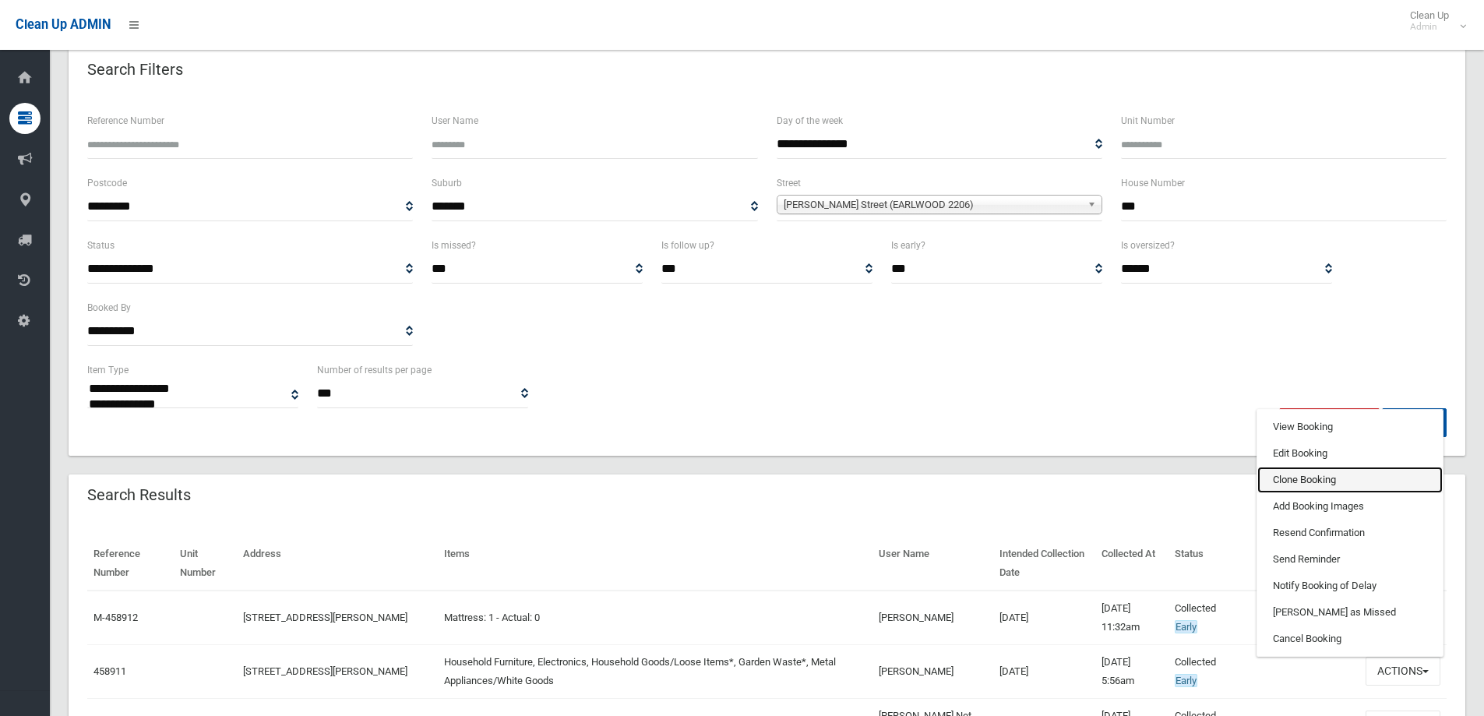
click at [1317, 478] on link "Clone Booking" at bounding box center [1349, 480] width 185 height 26
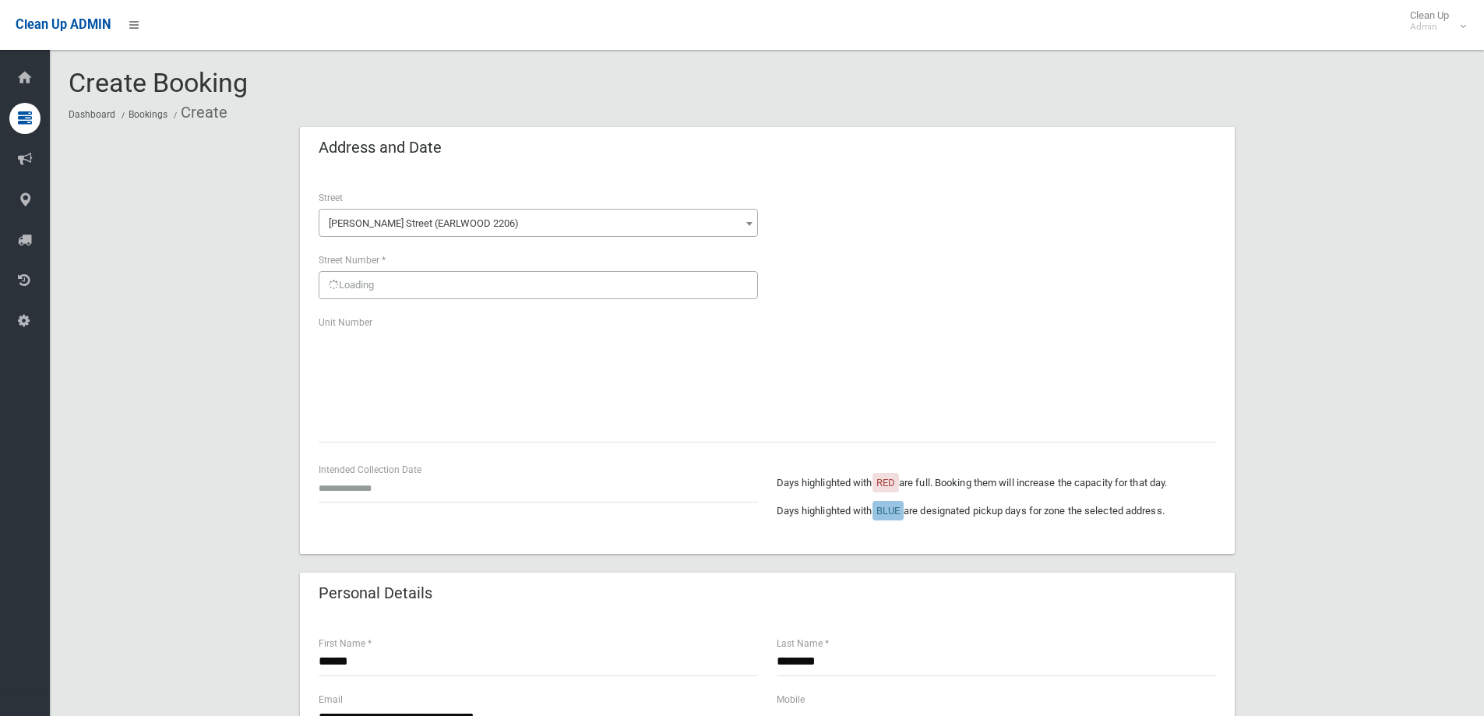
scroll to position [156, 0]
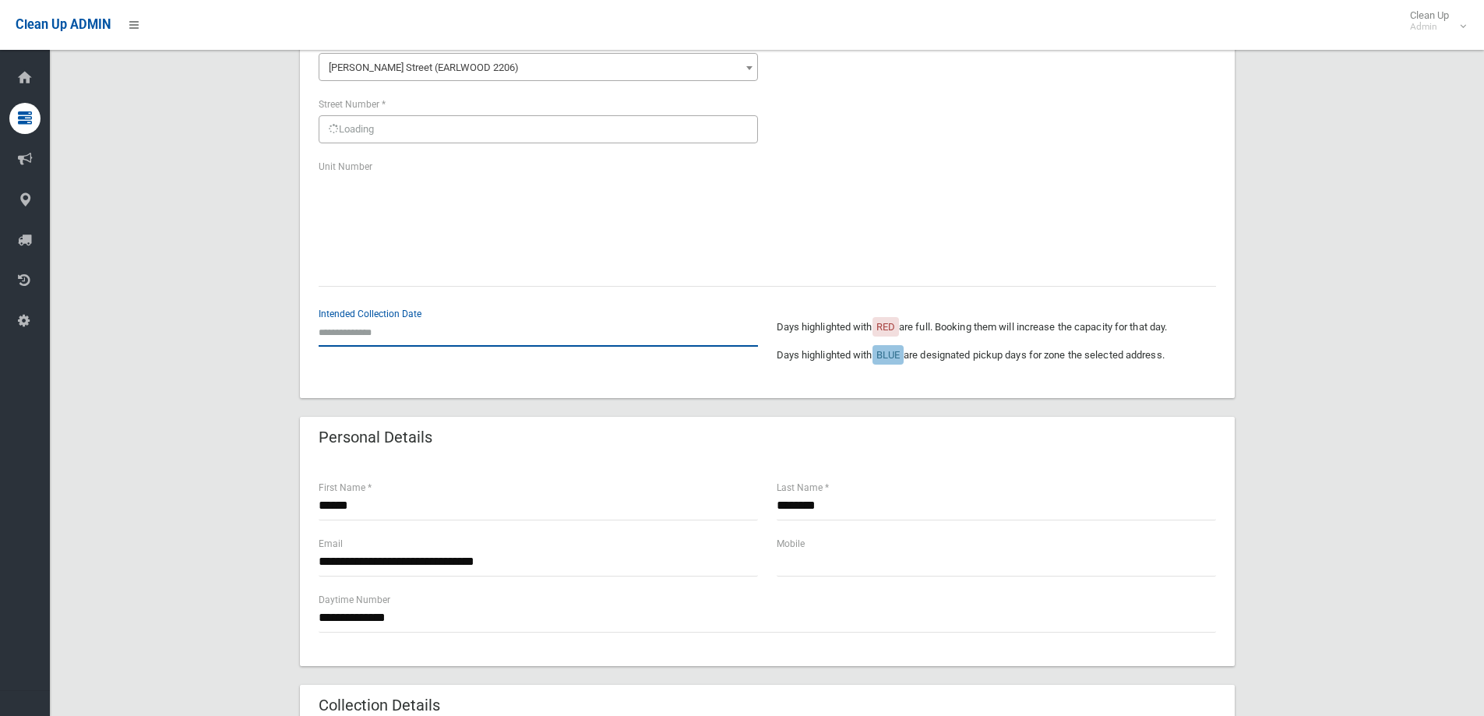
click at [346, 331] on input "text" at bounding box center [538, 332] width 439 height 29
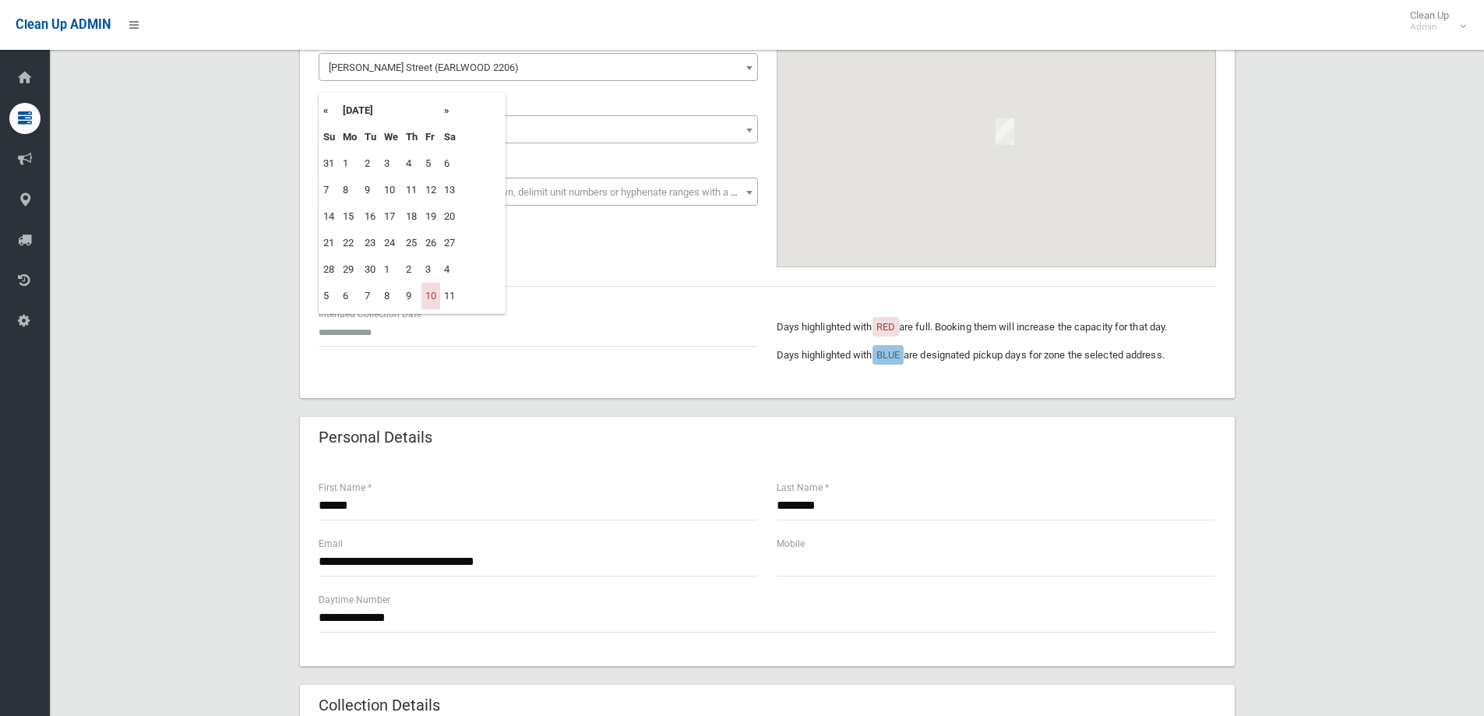
click at [439, 112] on th "September 2025" at bounding box center [389, 110] width 101 height 26
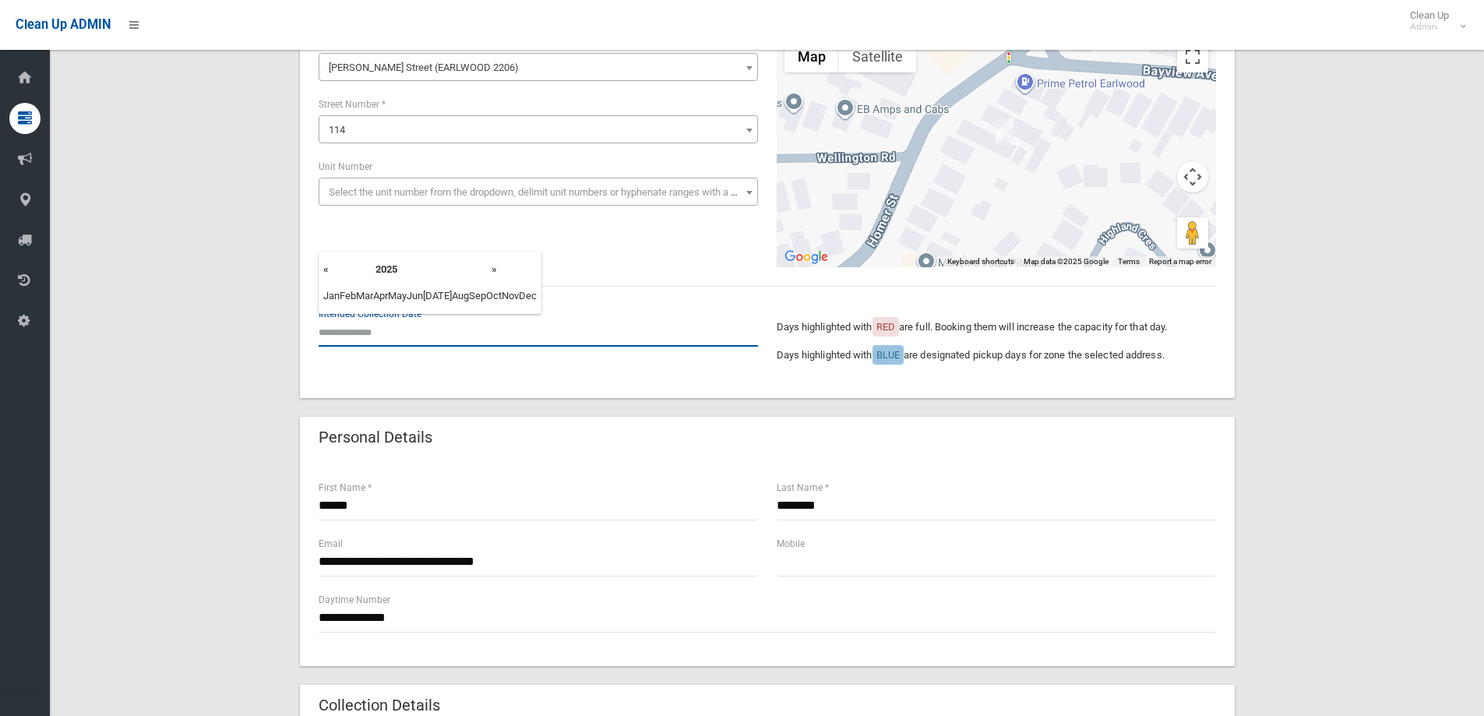
click at [411, 332] on input "text" at bounding box center [538, 332] width 439 height 29
drag, startPoint x: 428, startPoint y: 317, endPoint x: 380, endPoint y: 338, distance: 52.0
click at [428, 320] on input "text" at bounding box center [538, 332] width 439 height 29
click at [375, 341] on input "text" at bounding box center [538, 332] width 439 height 29
drag, startPoint x: 365, startPoint y: 334, endPoint x: 397, endPoint y: 319, distance: 35.2
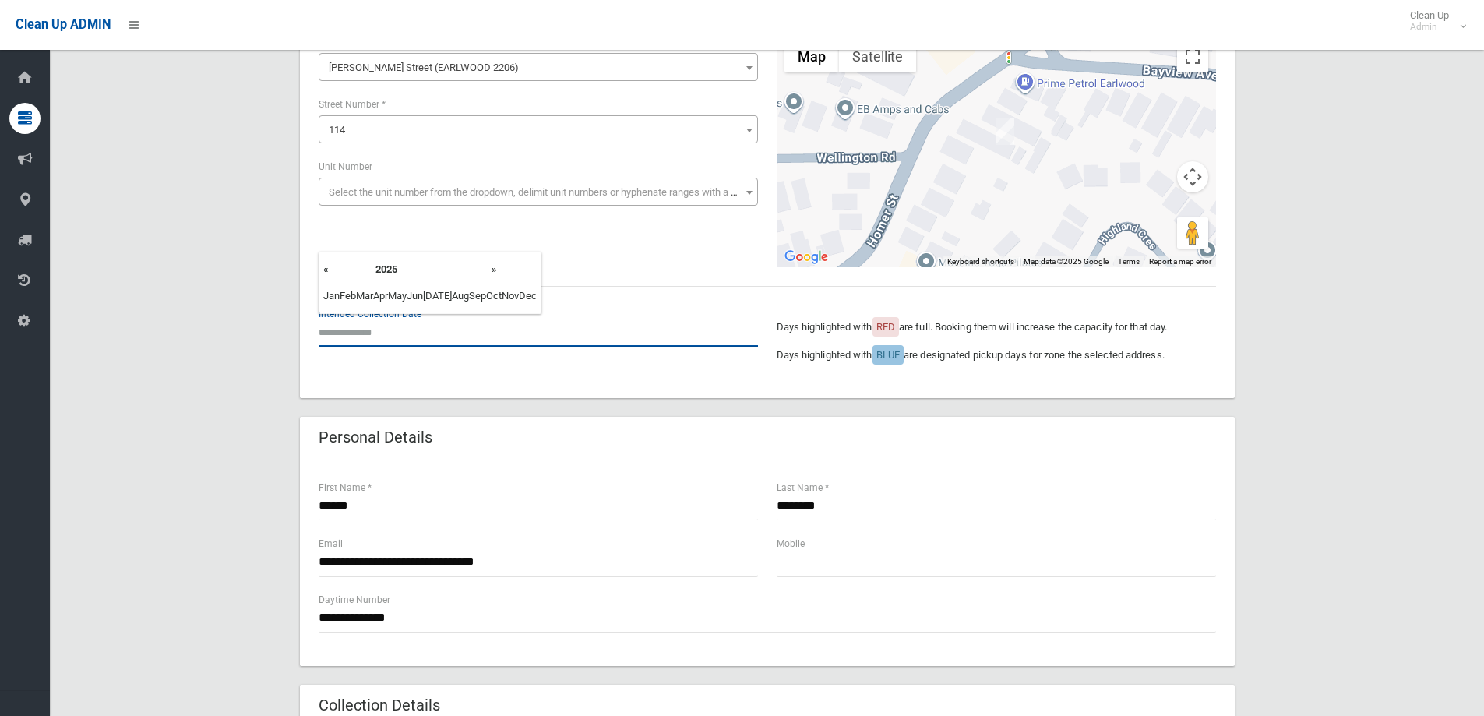
click at [369, 333] on input "text" at bounding box center [538, 332] width 439 height 29
click at [502, 296] on span "Nov" at bounding box center [510, 296] width 17 height 12
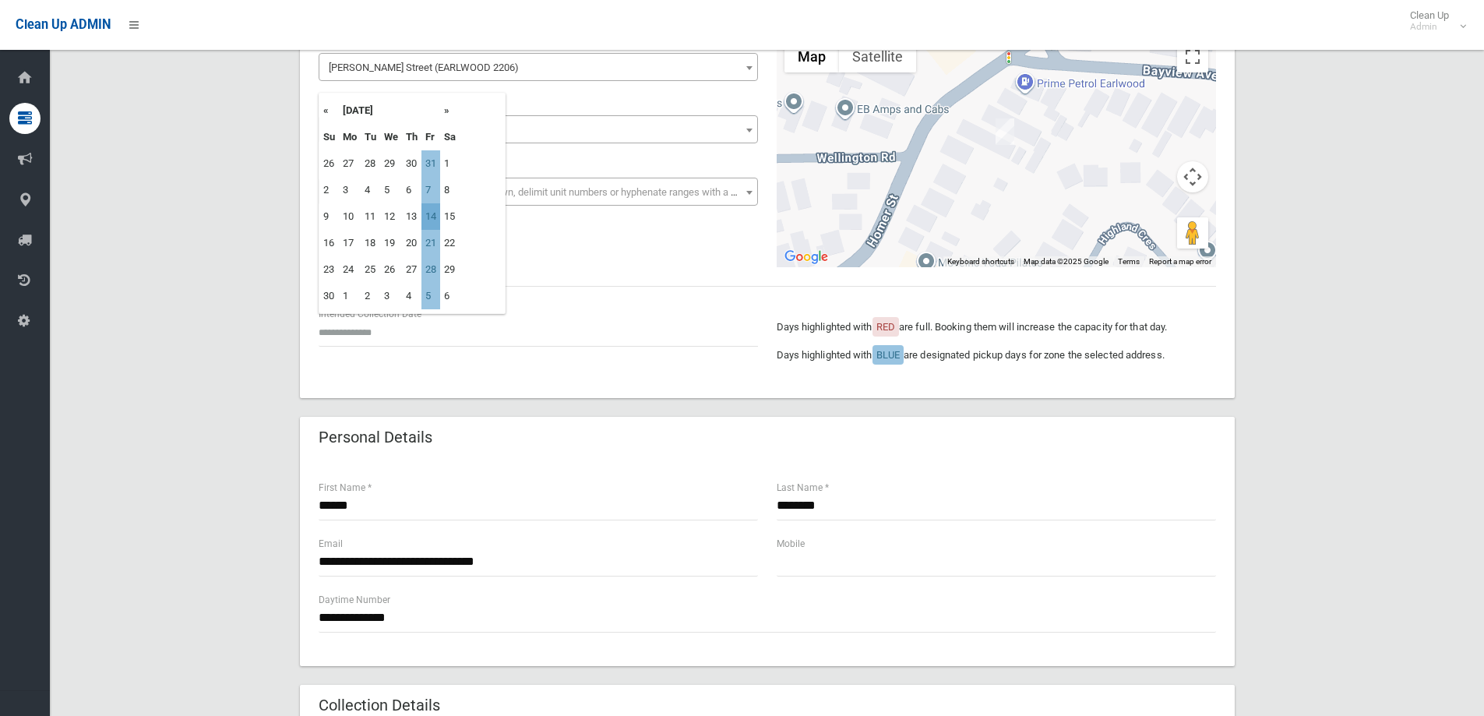
click at [436, 217] on td "14" at bounding box center [430, 216] width 19 height 26
type input "**********"
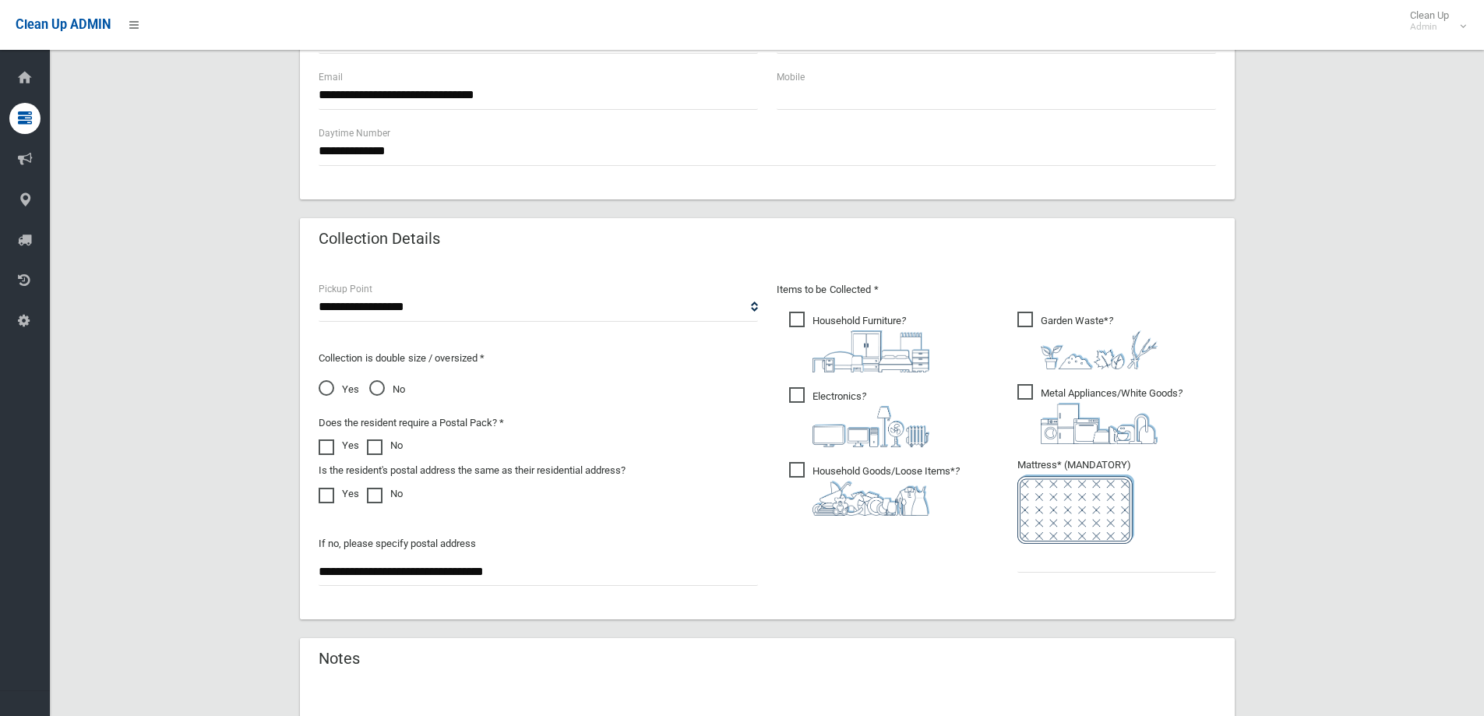
scroll to position [623, 0]
click at [1089, 556] on input "text" at bounding box center [1116, 557] width 199 height 29
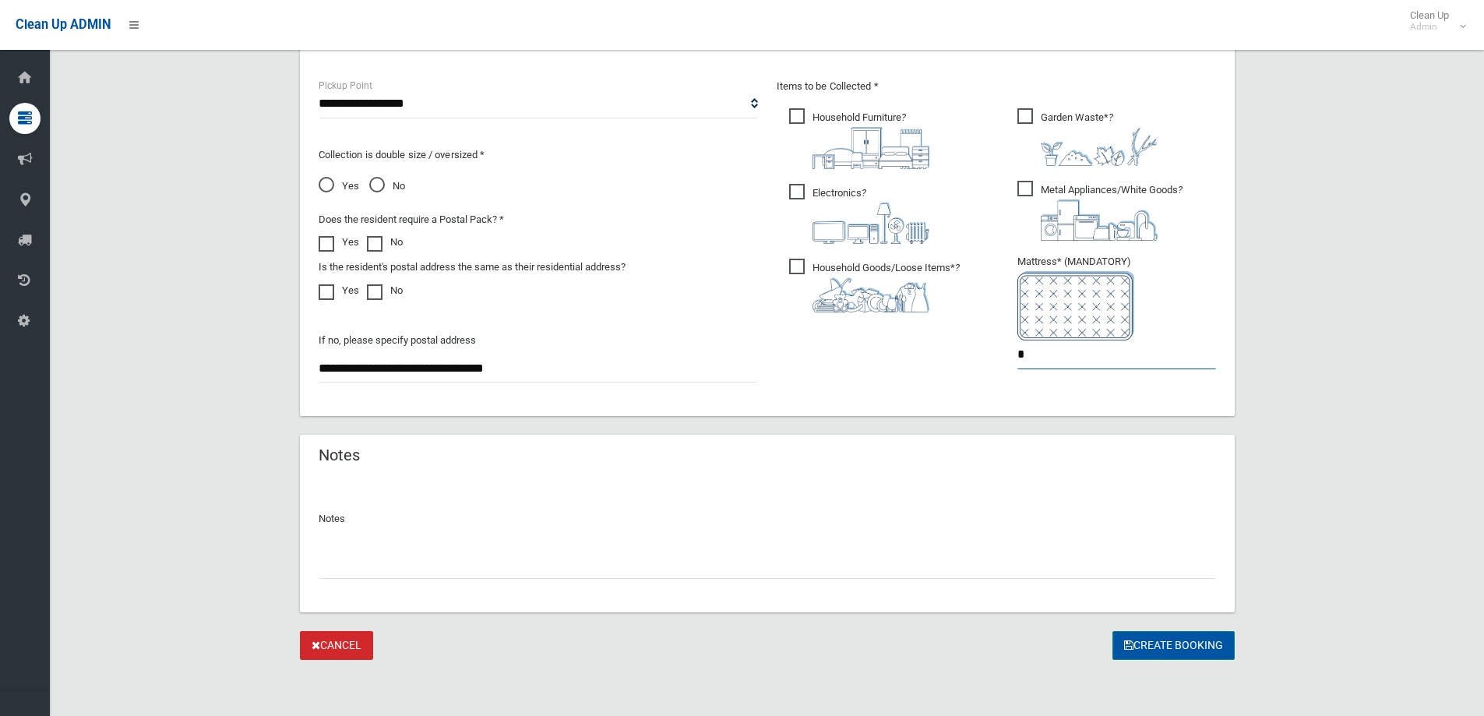
type input "*"
click at [1193, 638] on button "Create Booking" at bounding box center [1174, 645] width 122 height 29
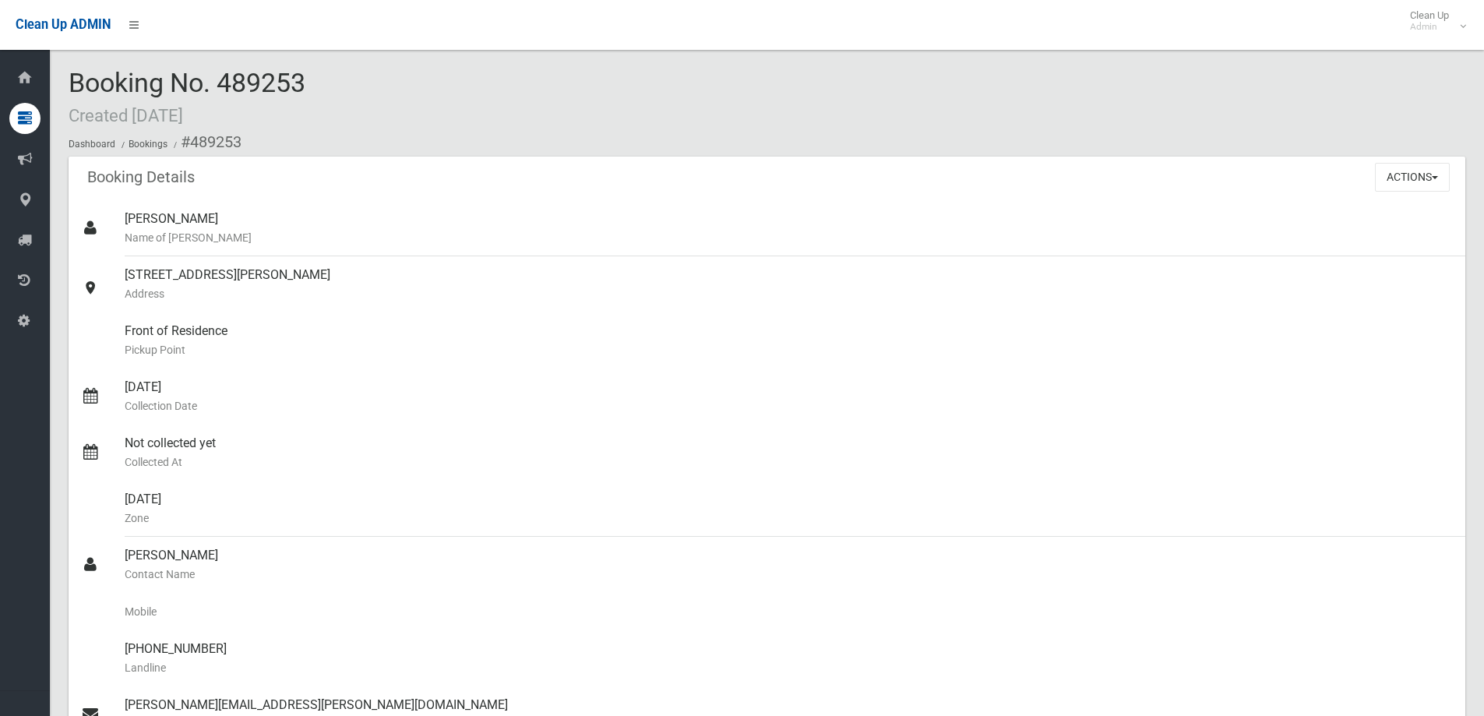
drag, startPoint x: 220, startPoint y: 78, endPoint x: 324, endPoint y: 88, distance: 104.1
click at [324, 88] on div "Booking No. 489253 Created [DATE] Dashboard Bookings #489253" at bounding box center [767, 113] width 1397 height 88
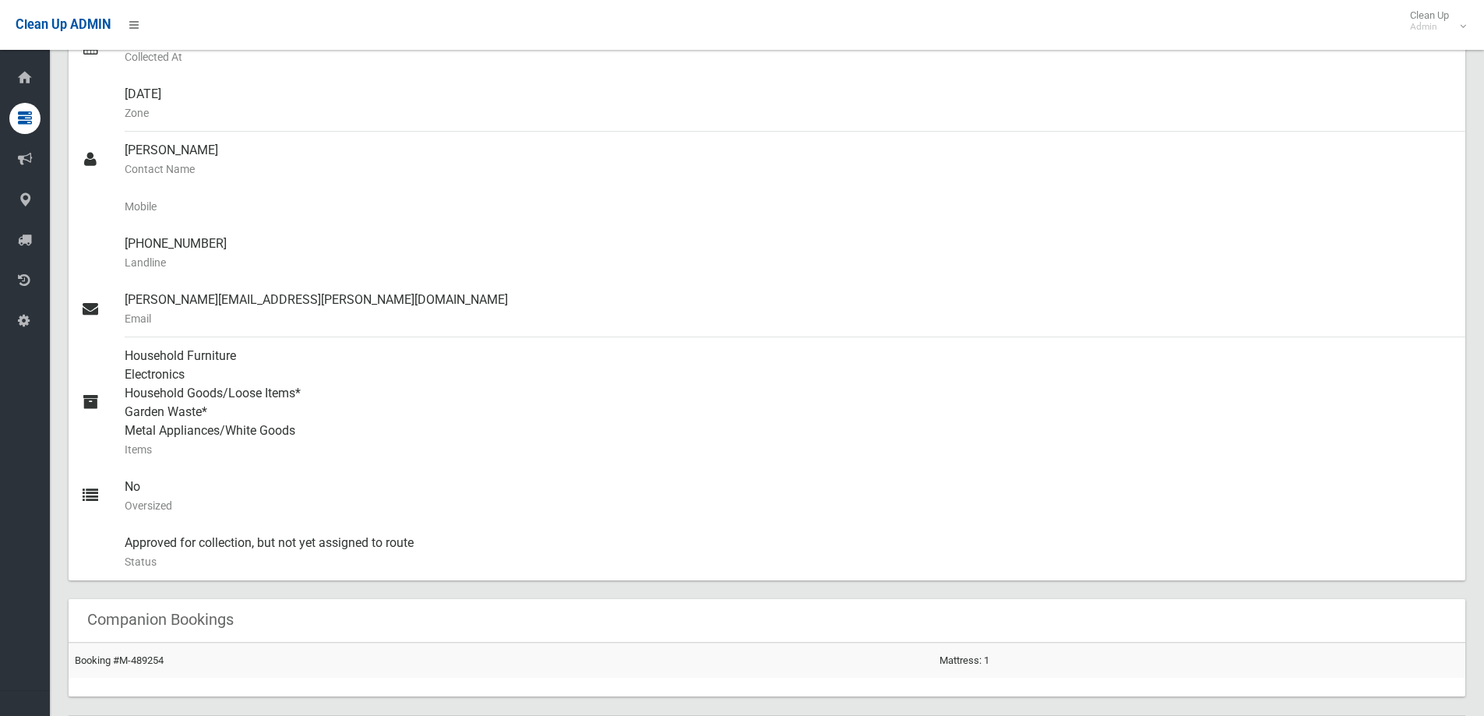
scroll to position [602, 0]
